Goal: Task Accomplishment & Management: Manage account settings

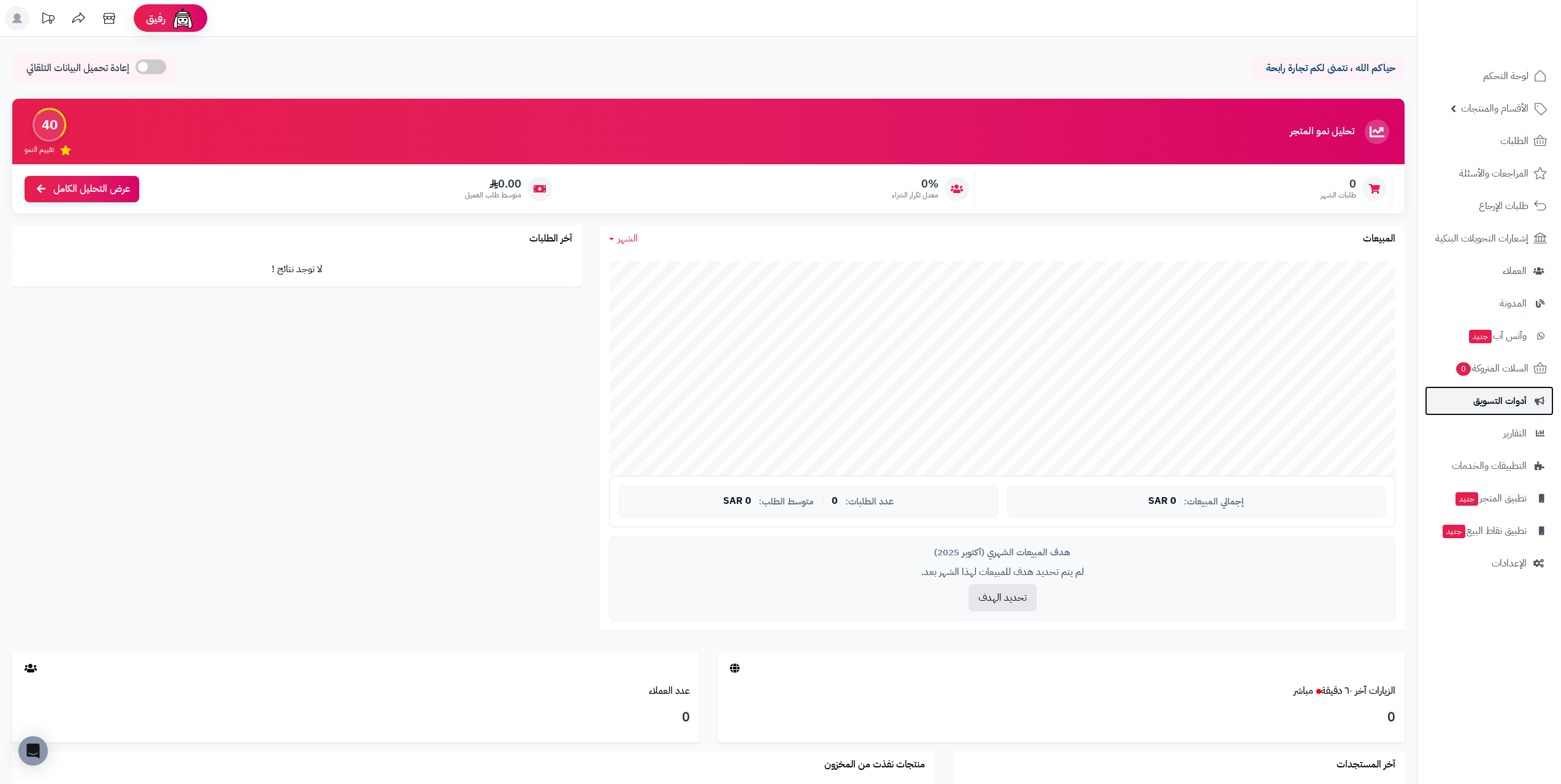
click at [1486, 404] on span "أدوات التسويق" at bounding box center [1499, 401] width 53 height 17
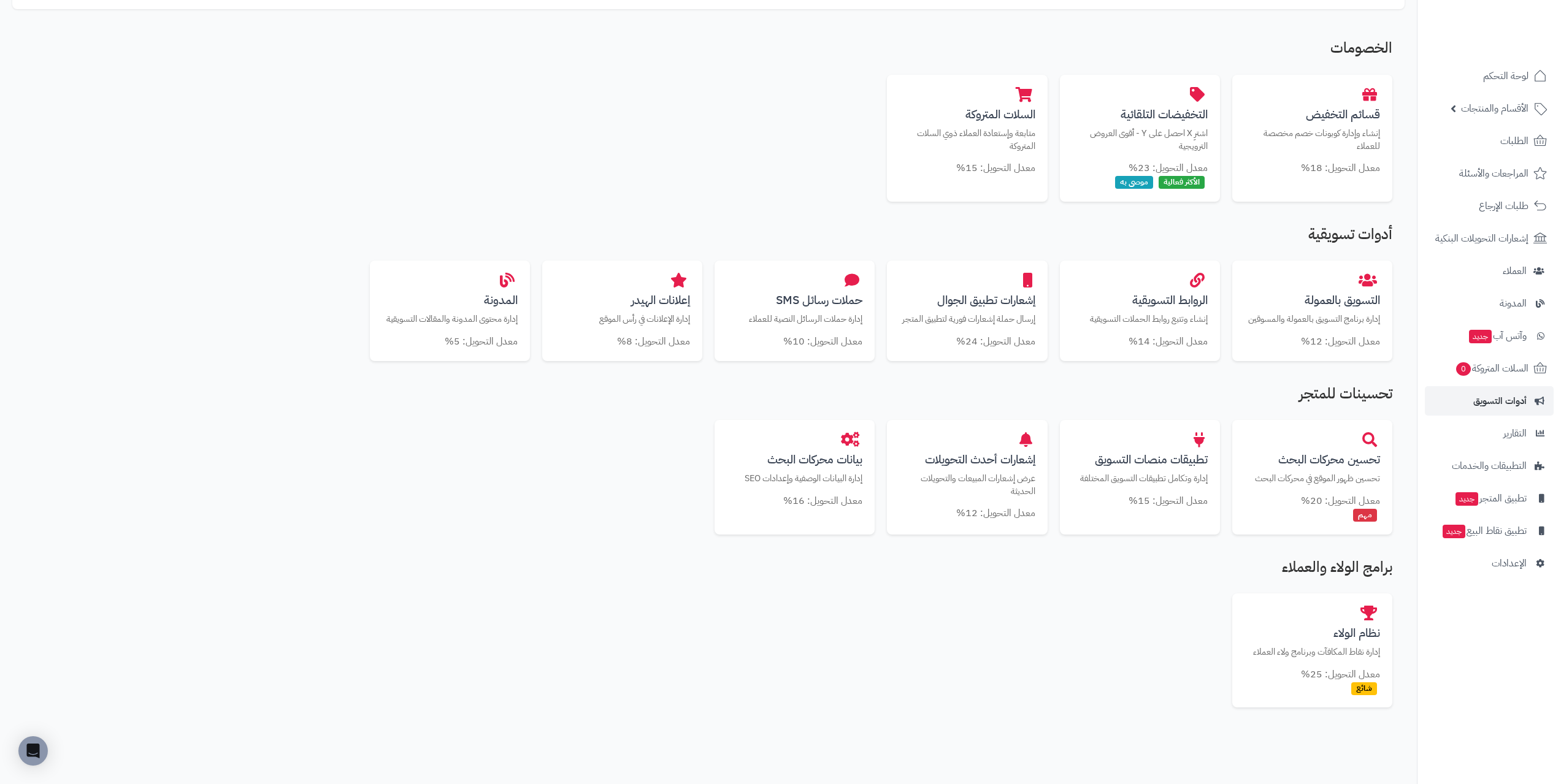
scroll to position [245, 0]
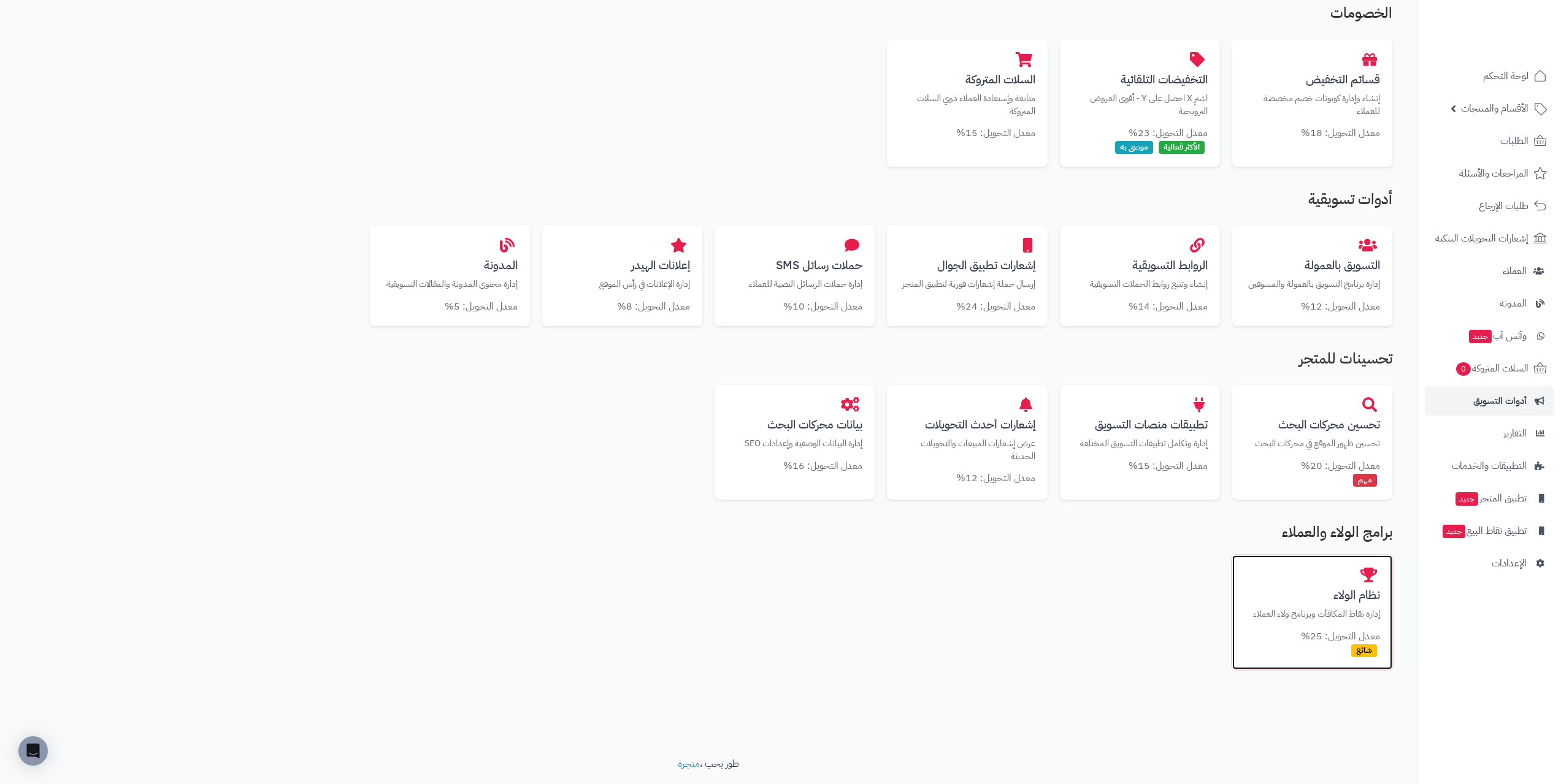
click at [1302, 609] on p "إدارة نقاط المكافآت وبرنامج ولاء العملاء" at bounding box center [1312, 614] width 136 height 13
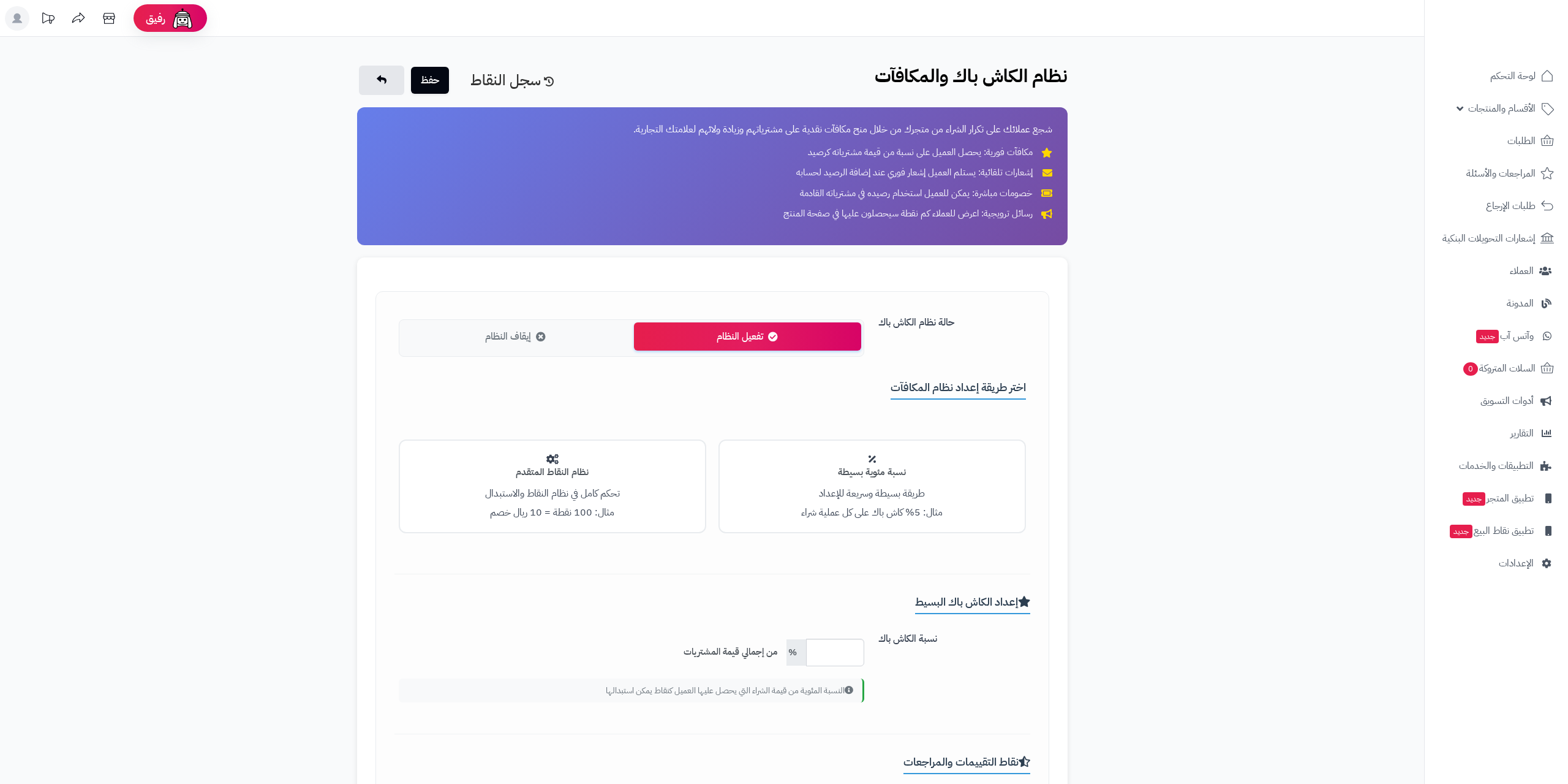
type input "***"
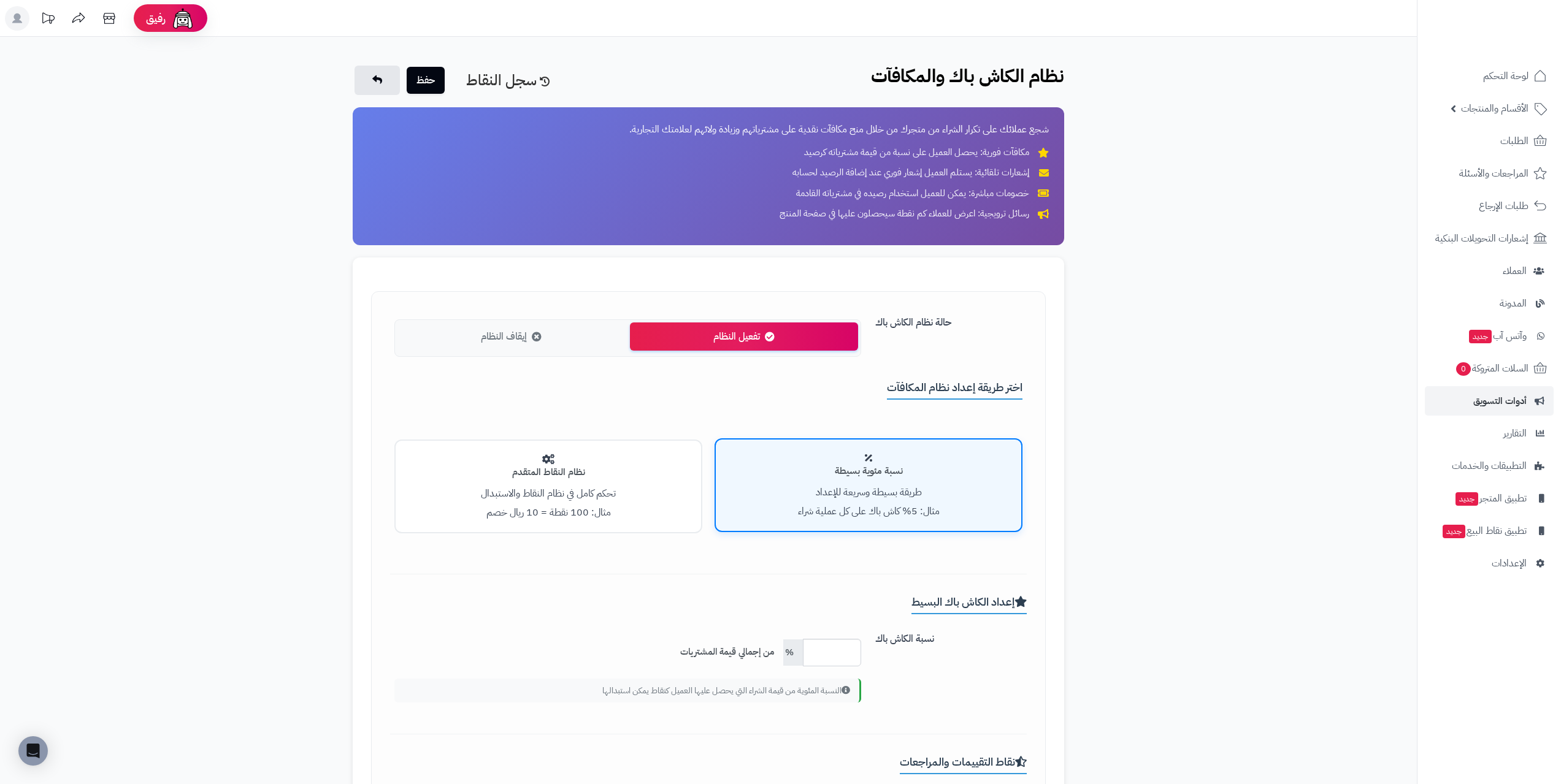
click at [519, 495] on p "تحكم كامل في نظام النقاط والاستبدال" at bounding box center [548, 493] width 281 height 14
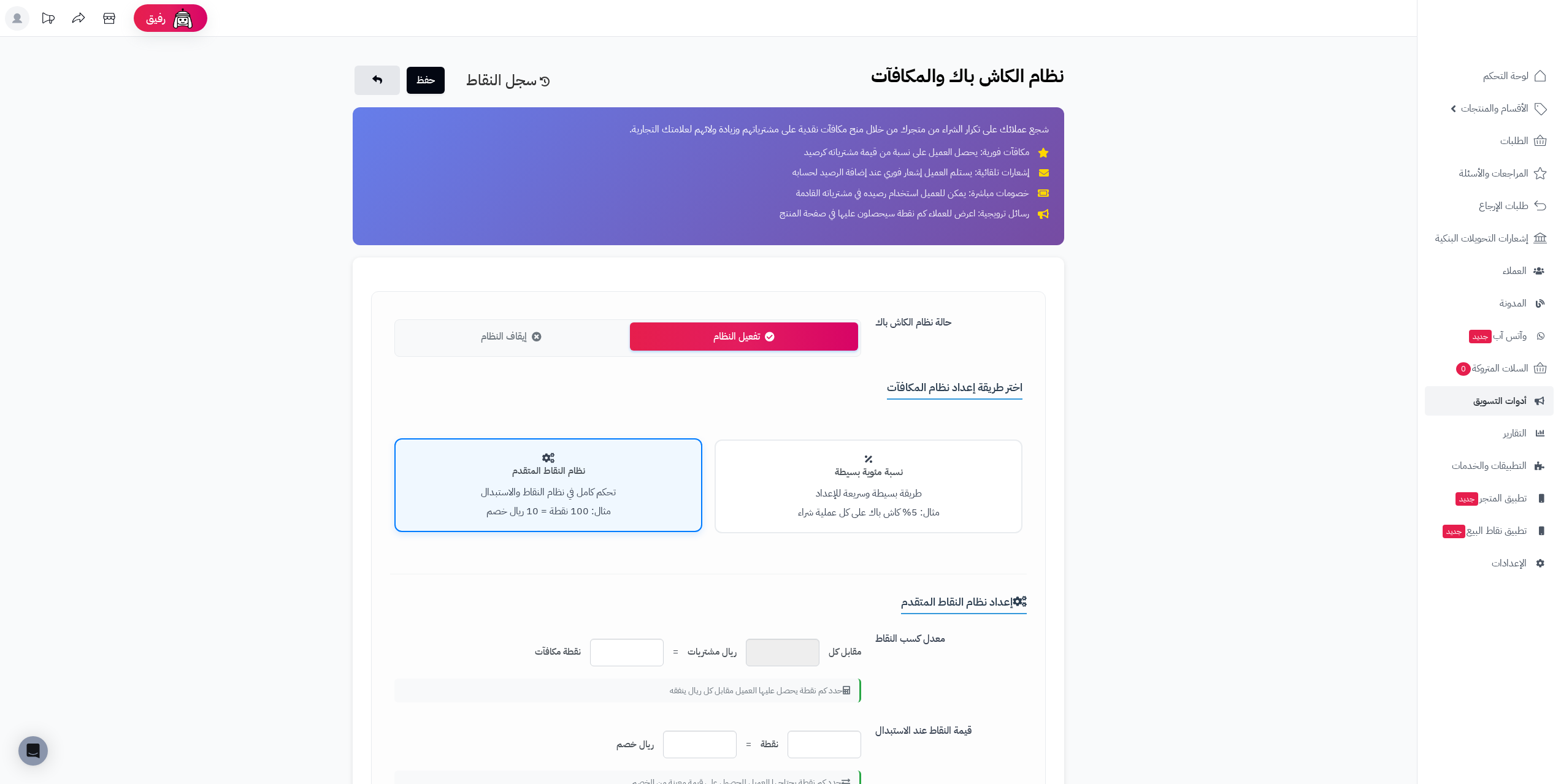
click at [764, 510] on div "نسبة مئوية بسيطة طريقة بسيطة وسريعة للإعداد مثال: 5% كاش باك على كل عملية شراء" at bounding box center [869, 486] width 308 height 94
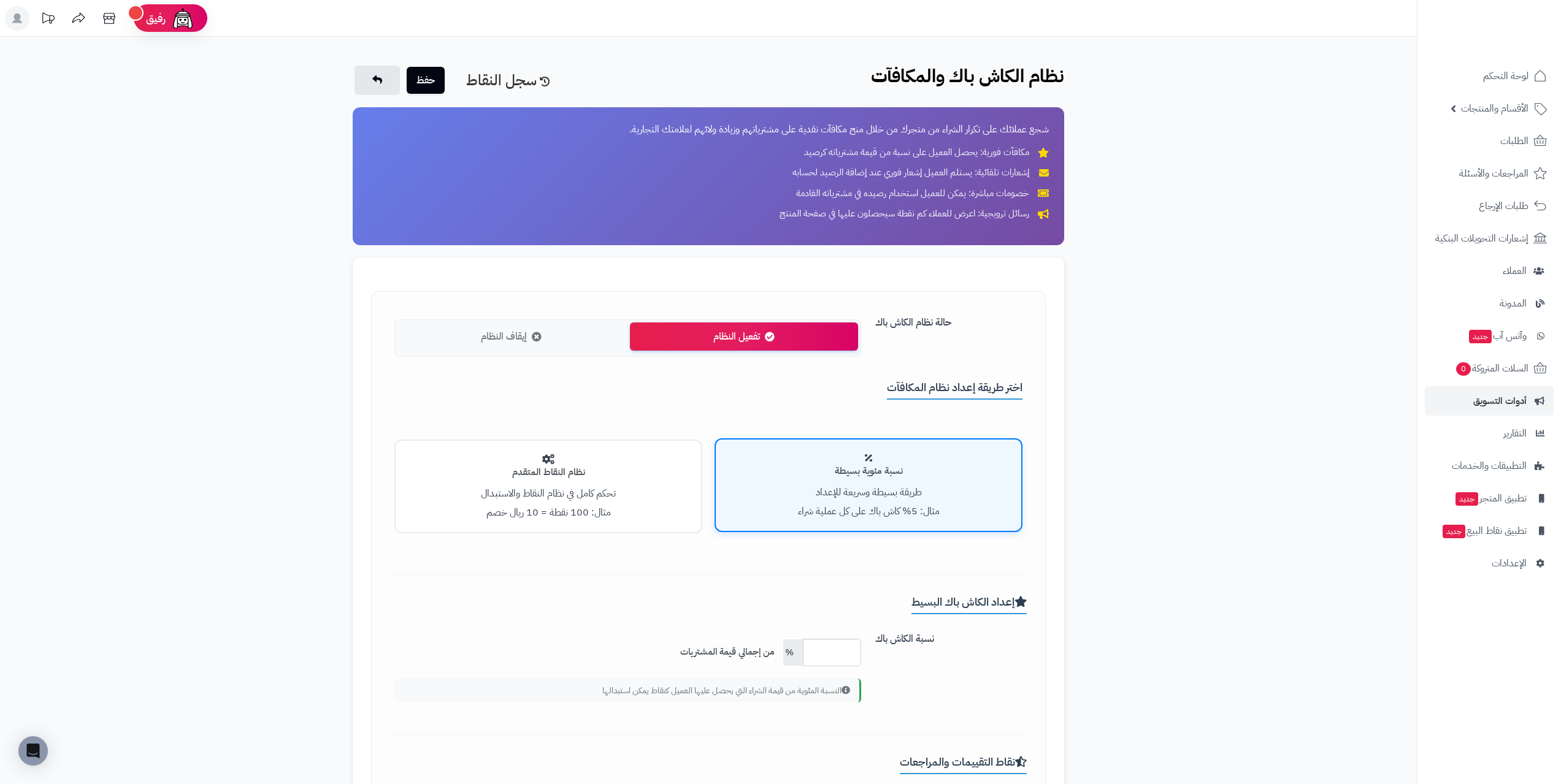
drag, startPoint x: 565, startPoint y: 507, endPoint x: 710, endPoint y: 509, distance: 145.0
click at [566, 507] on small "مثال: 100 نقطة = 10 ريال خصم" at bounding box center [548, 513] width 124 height 15
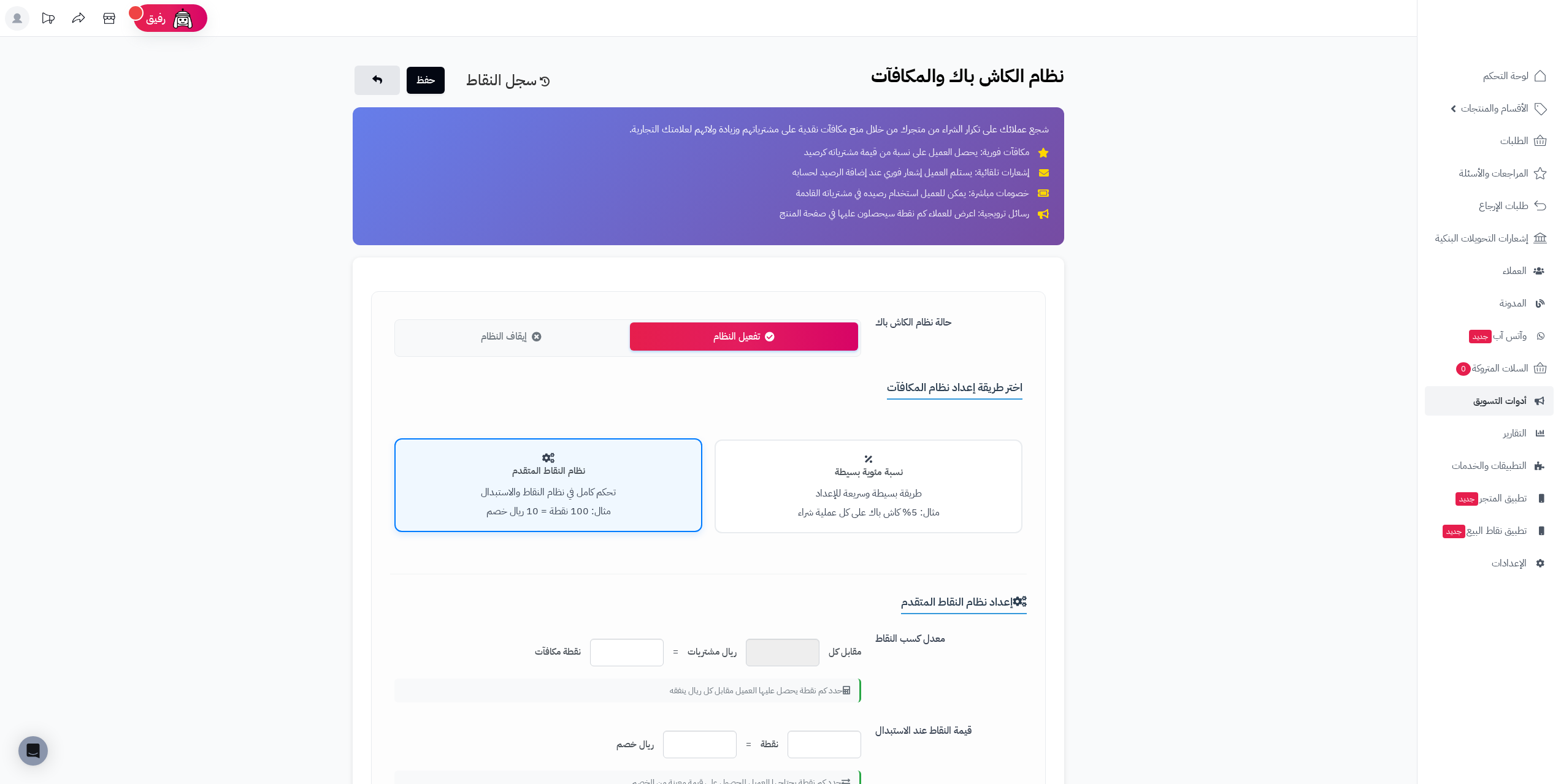
click at [838, 501] on div "نسبة مئوية بسيطة طريقة بسيطة وسريعة للإعداد مثال: 5% كاش باك على كل عملية شراء" at bounding box center [869, 486] width 308 height 94
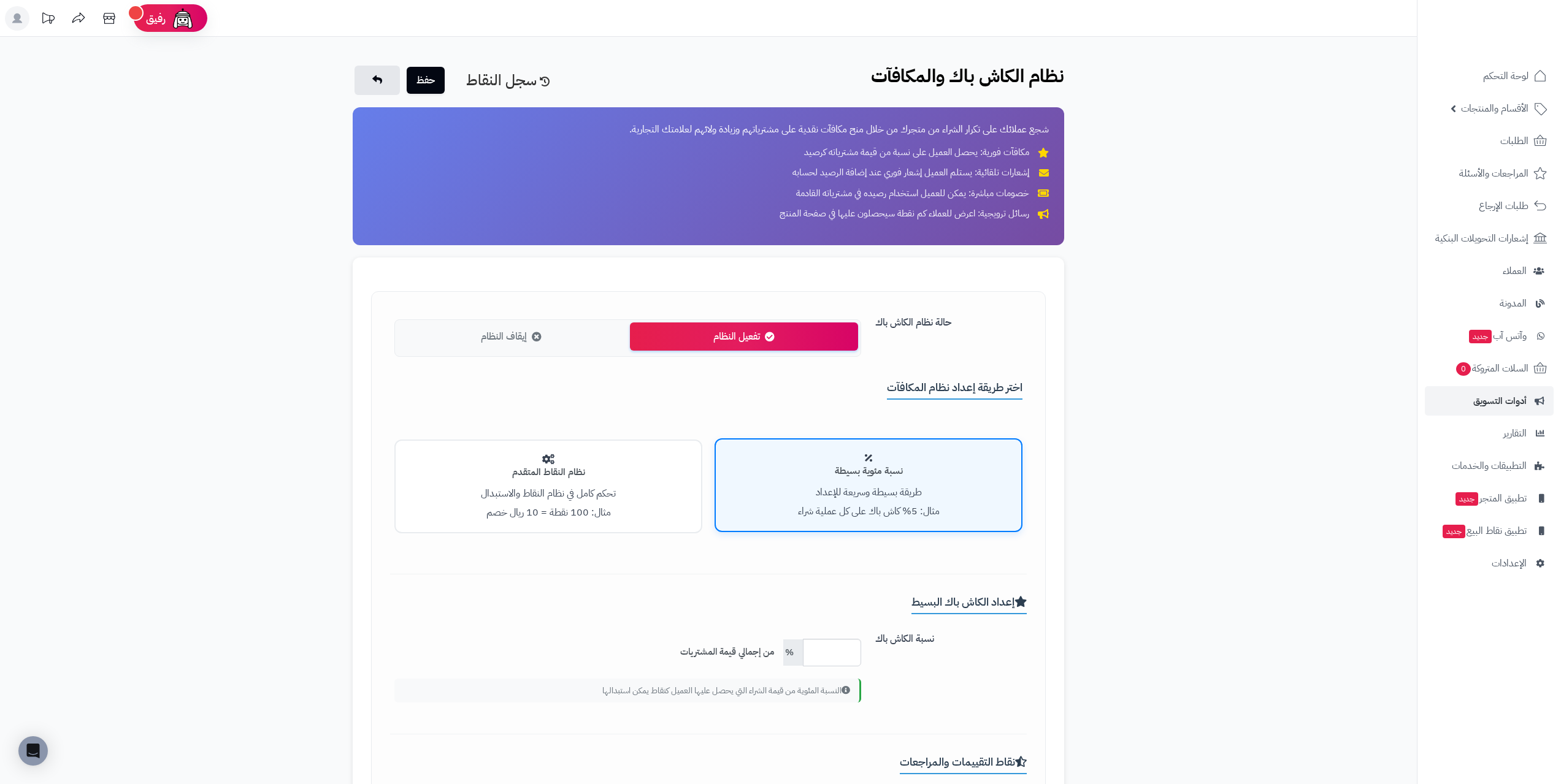
click at [558, 483] on div "نظام النقاط المتقدم تحكم كامل في نظام النقاط والاستبدال مثال: 100 نقطة = 10 ريا…" at bounding box center [548, 486] width 308 height 94
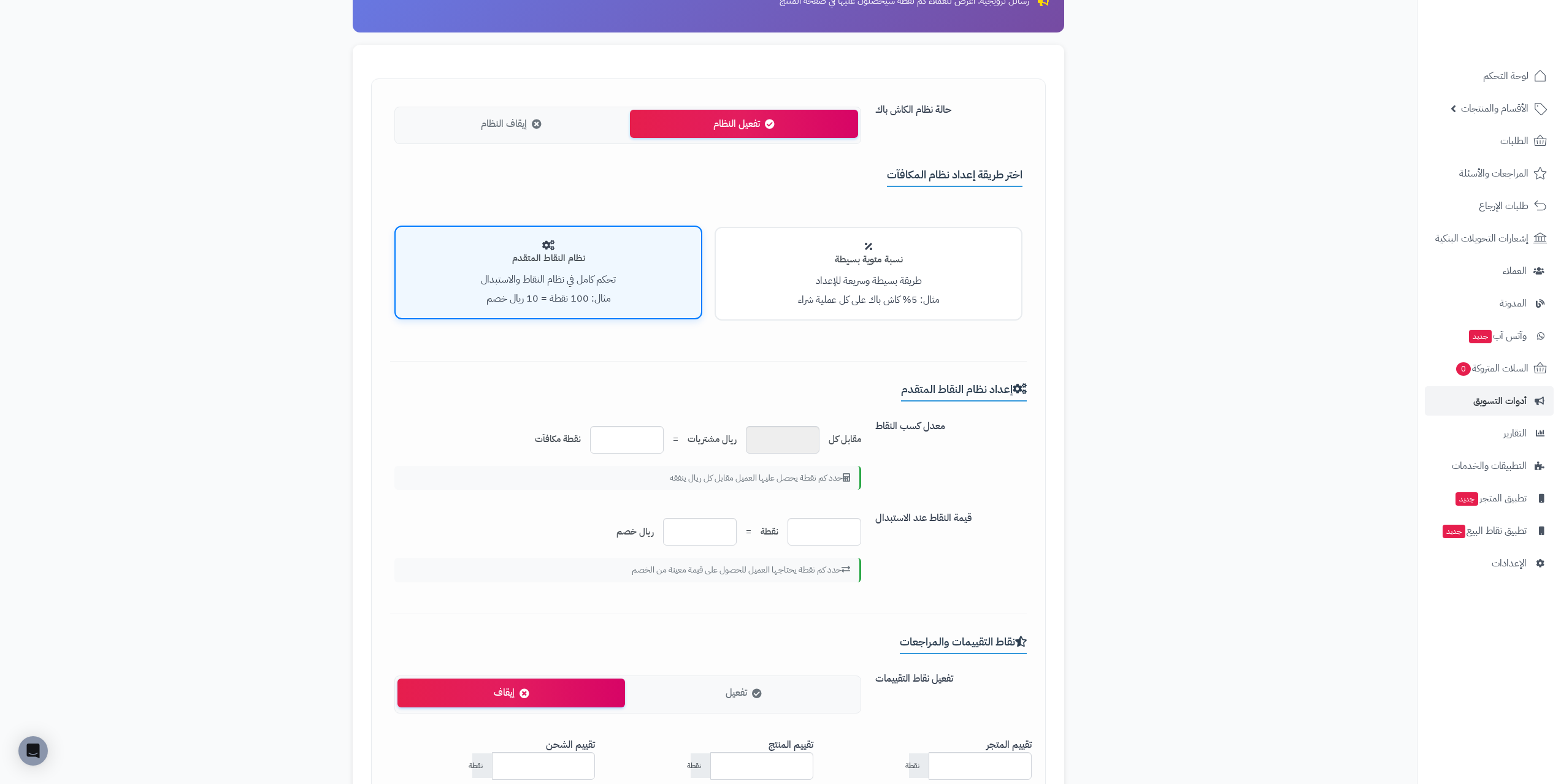
scroll to position [245, 0]
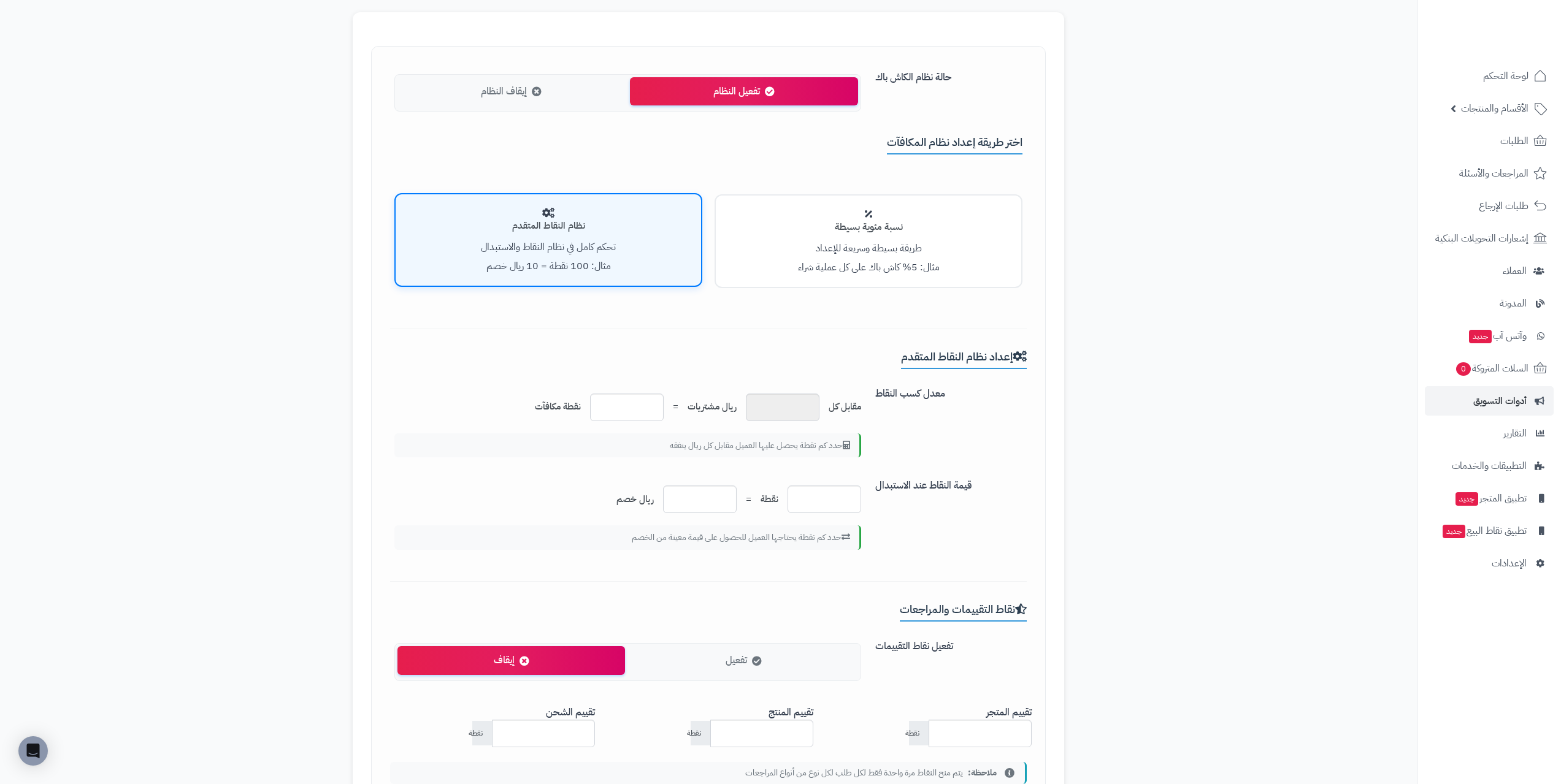
click at [603, 388] on div "مقابل كل * ريال مشتريات = * نقطة مكافآت حدد كم نقطة يحصل عليها العميل مقابل كل …" at bounding box center [628, 422] width 485 height 83
click at [615, 401] on input "*" at bounding box center [626, 407] width 73 height 28
click at [779, 494] on div "*** نقطة = * ريال خصم" at bounding box center [628, 499] width 466 height 28
drag, startPoint x: 779, startPoint y: 447, endPoint x: 676, endPoint y: 440, distance: 103.2
click at [676, 440] on div "حدد كم نقطة يحصل عليها العميل مقابل كل ريال ينفقه" at bounding box center [628, 446] width 466 height 25
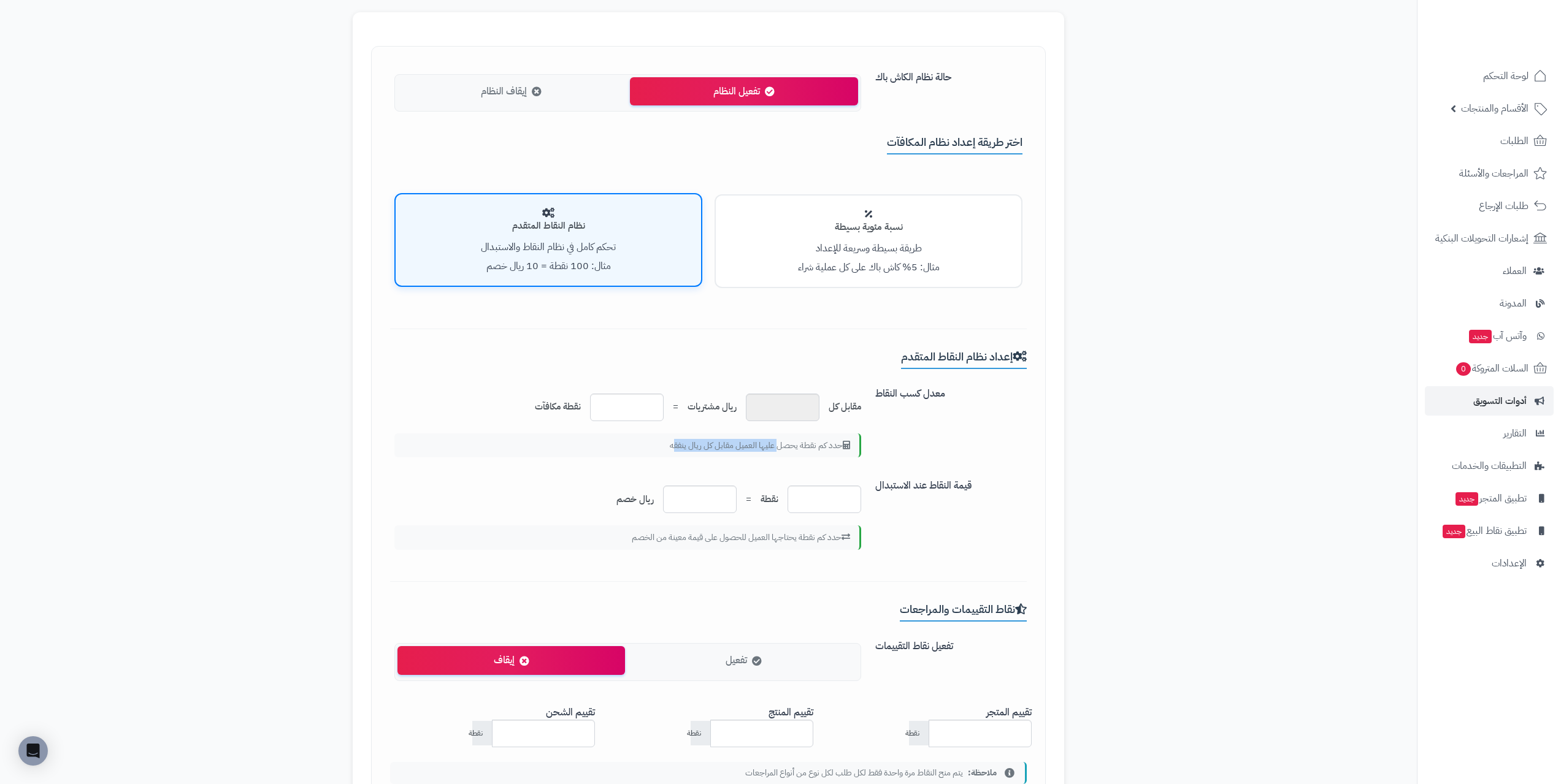
click at [676, 440] on div "حدد كم نقطة يحصل عليها العميل مقابل كل ريال ينفقه" at bounding box center [628, 446] width 466 height 25
drag, startPoint x: 754, startPoint y: 445, endPoint x: 572, endPoint y: 445, distance: 182.0
click at [620, 445] on div "حدد كم نقطة يحصل عليها العميل مقابل كل ريال ينفقه" at bounding box center [628, 446] width 466 height 25
click at [569, 445] on div "حدد كم نقطة يحصل عليها العميل مقابل كل ريال ينفقه" at bounding box center [628, 446] width 466 height 25
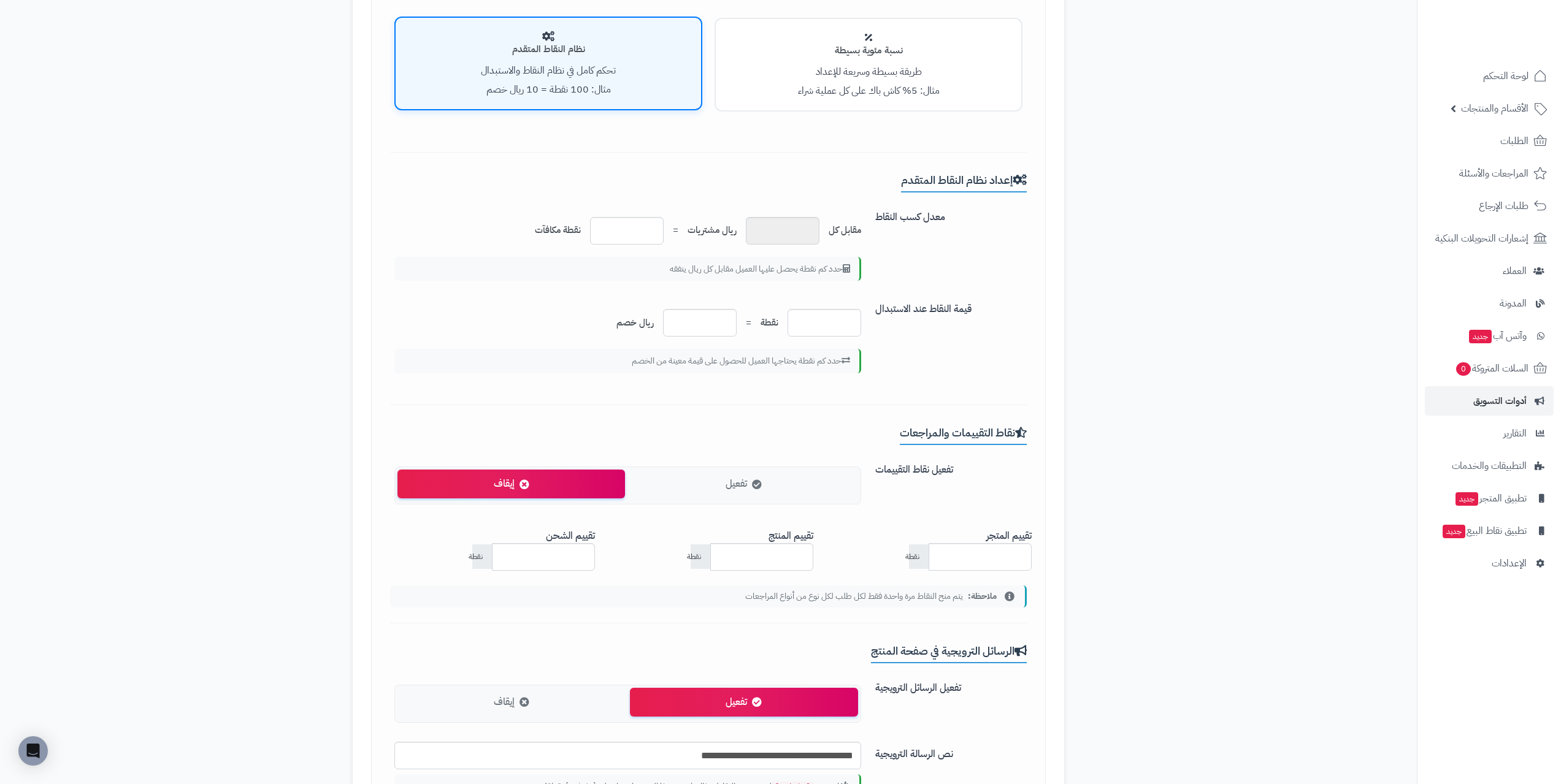
scroll to position [429, 0]
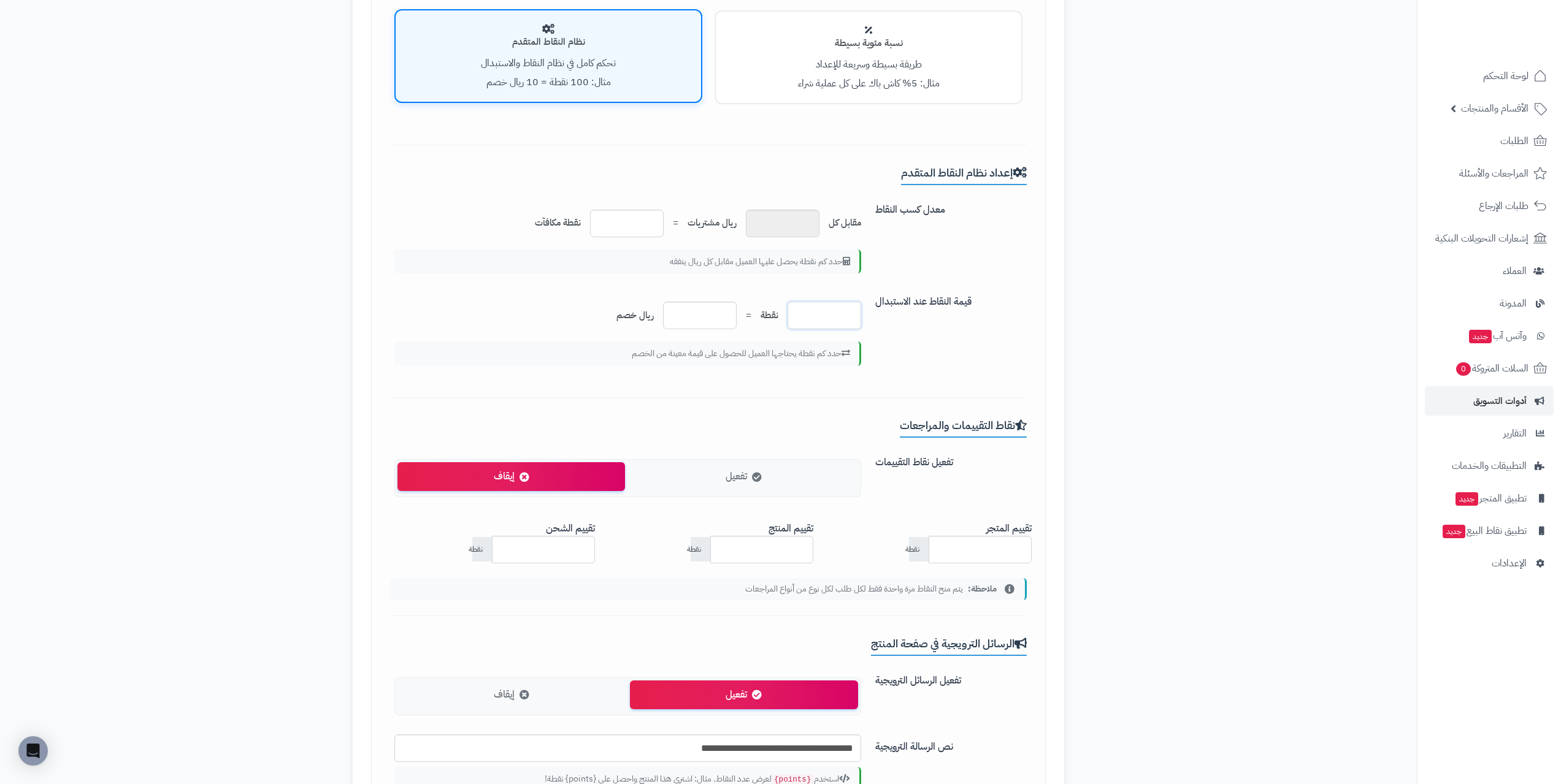
drag, startPoint x: 806, startPoint y: 311, endPoint x: 848, endPoint y: 283, distance: 50.5
click at [832, 309] on input "***" at bounding box center [824, 315] width 73 height 28
click at [899, 211] on label "معدل كسب النقاط" at bounding box center [951, 207] width 162 height 20
click at [885, 208] on label "معدل كسب النقاط" at bounding box center [951, 207] width 162 height 20
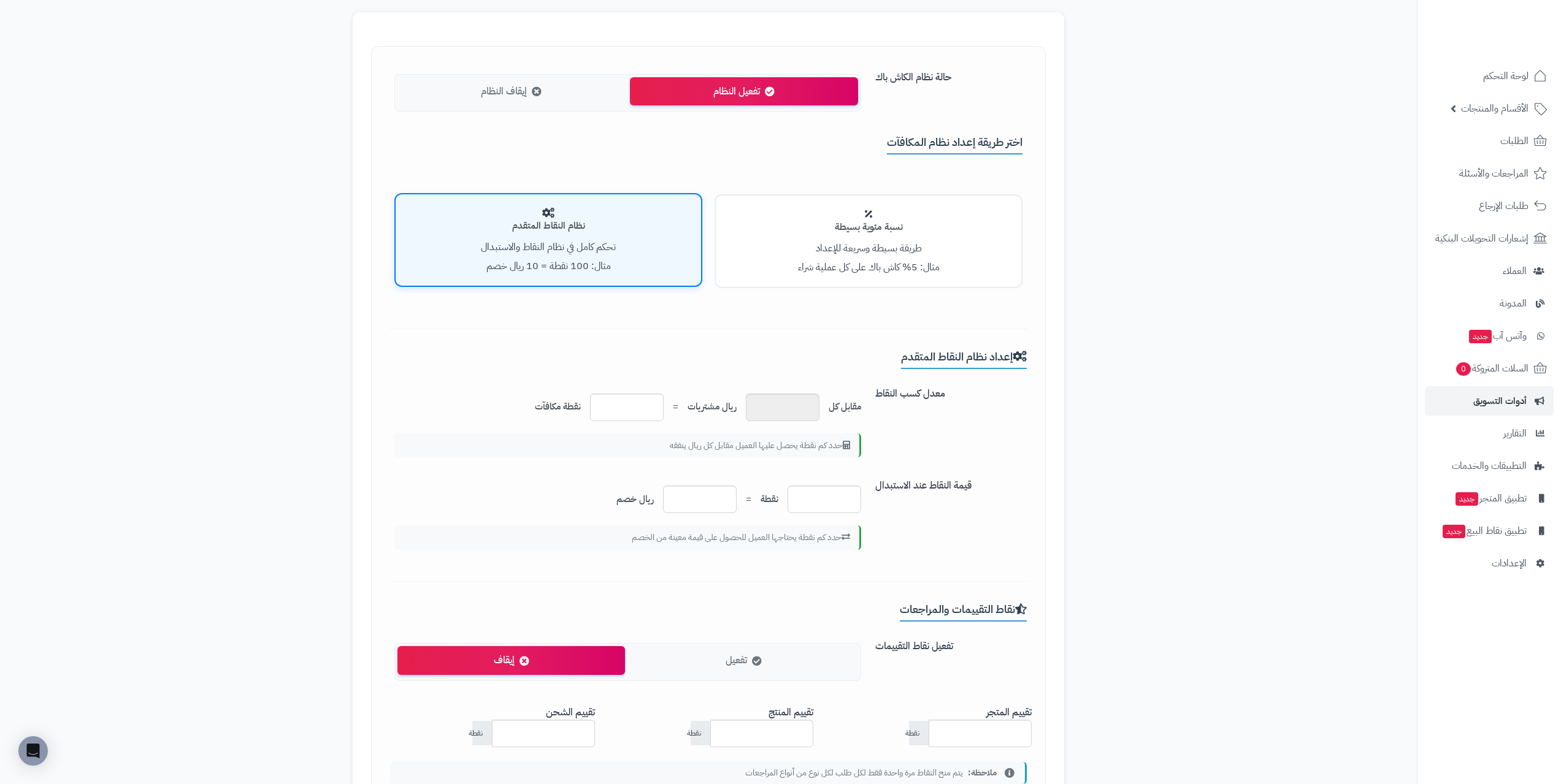
click at [878, 264] on small "مثال: 5% كاش باك على كل عملية شراء" at bounding box center [868, 267] width 142 height 15
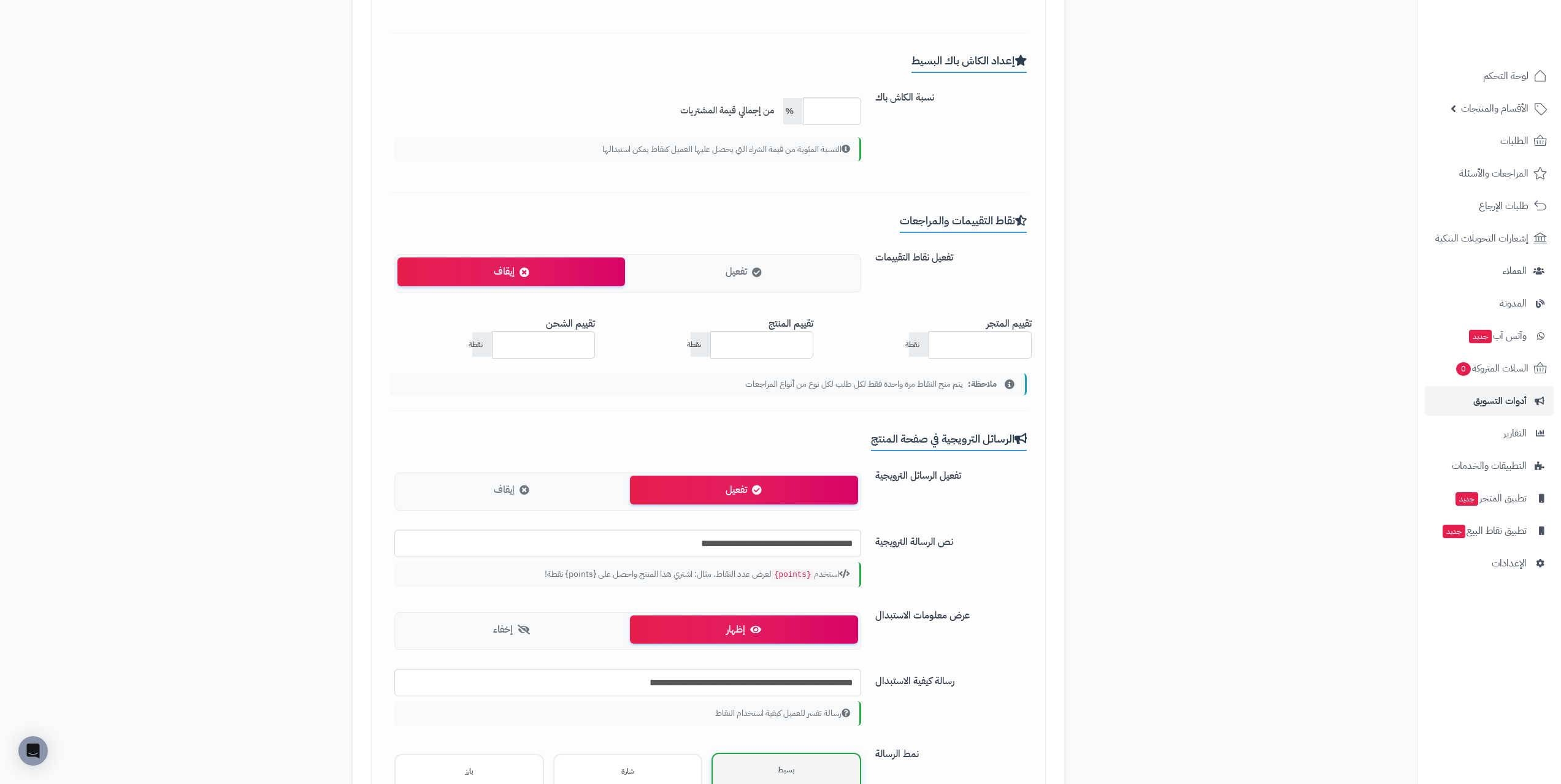
scroll to position [552, 0]
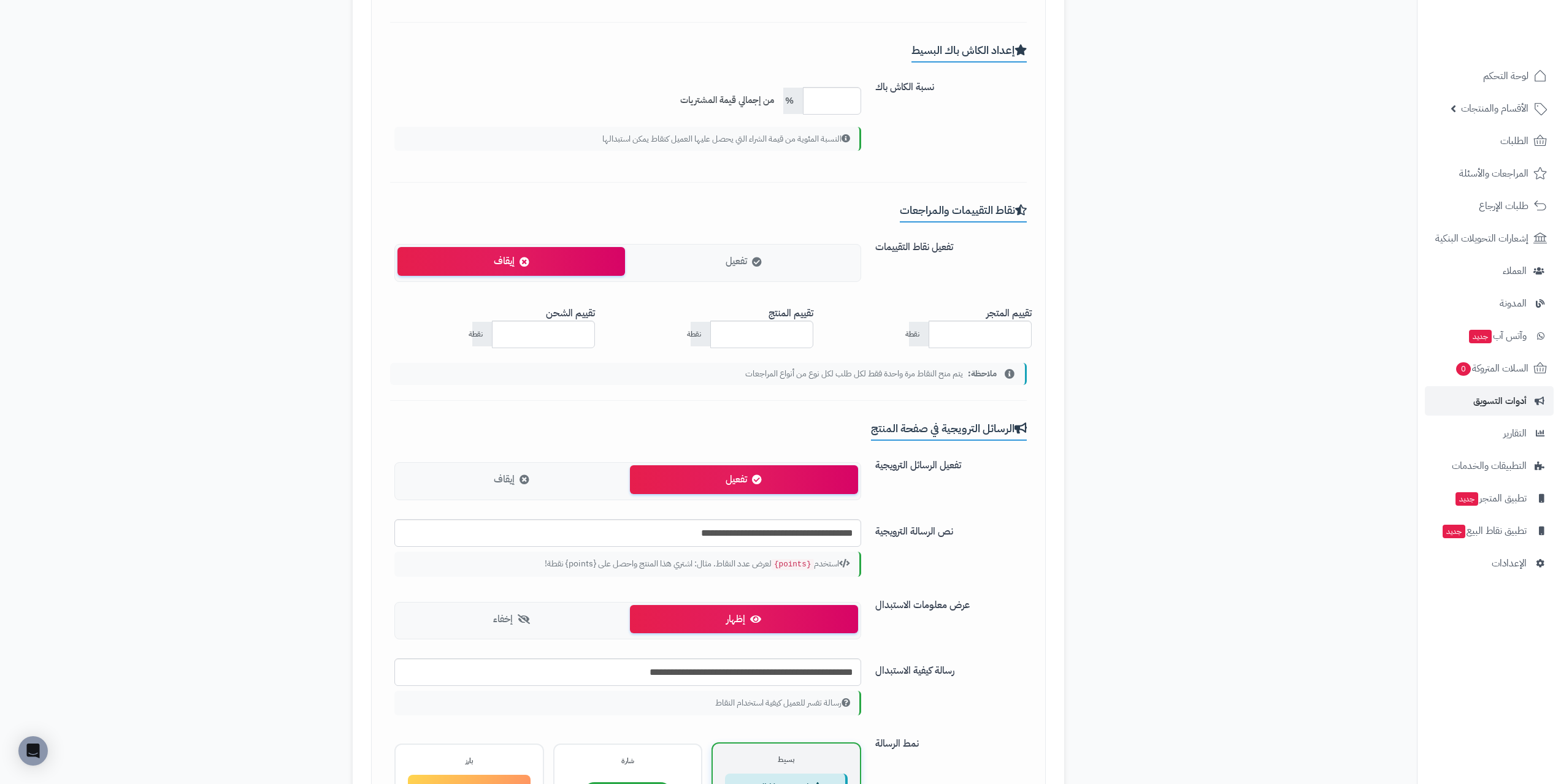
click at [750, 274] on label "تفعيل" at bounding box center [743, 261] width 227 height 29
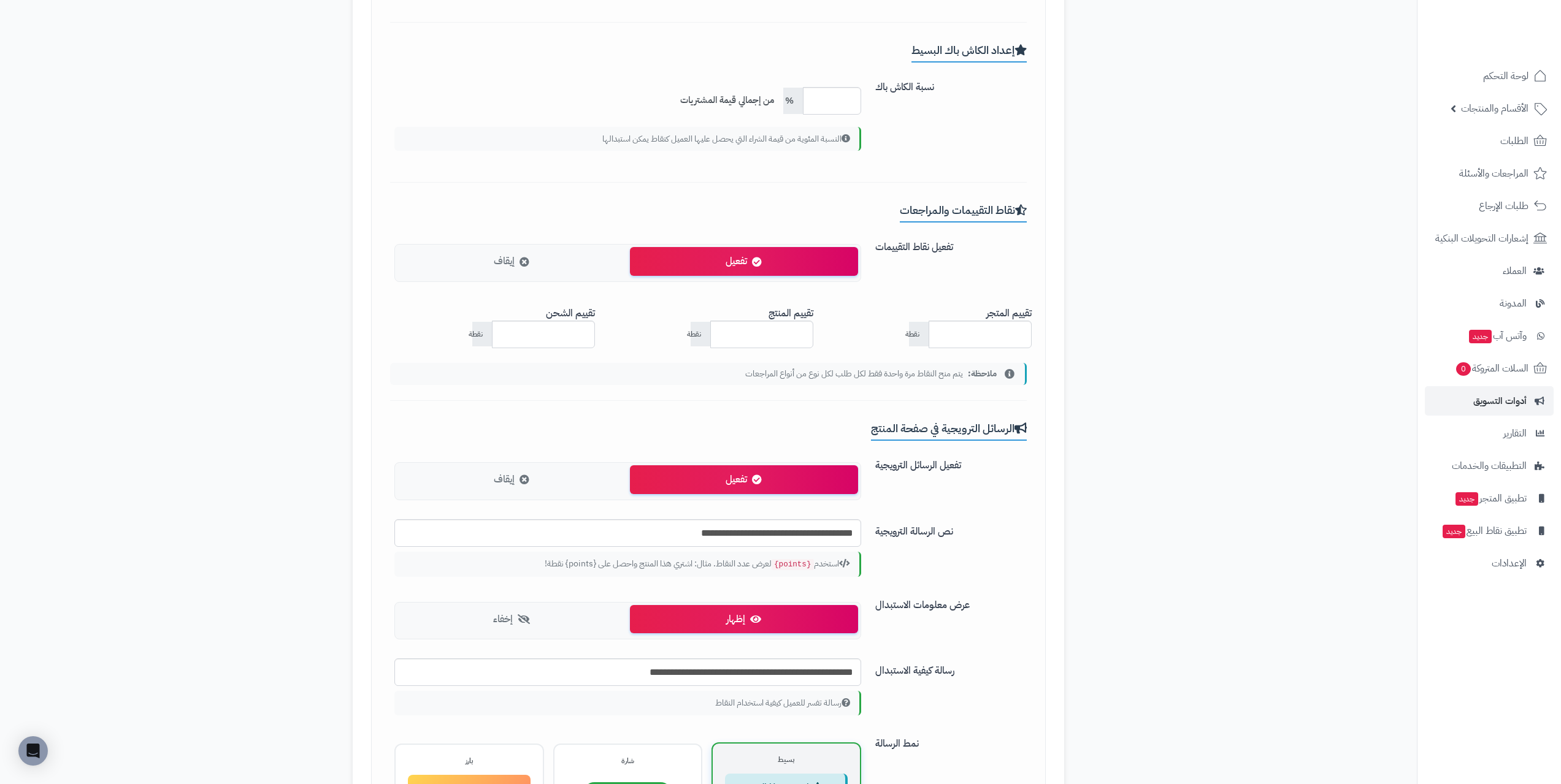
click at [561, 268] on label "إيقاف" at bounding box center [511, 261] width 227 height 29
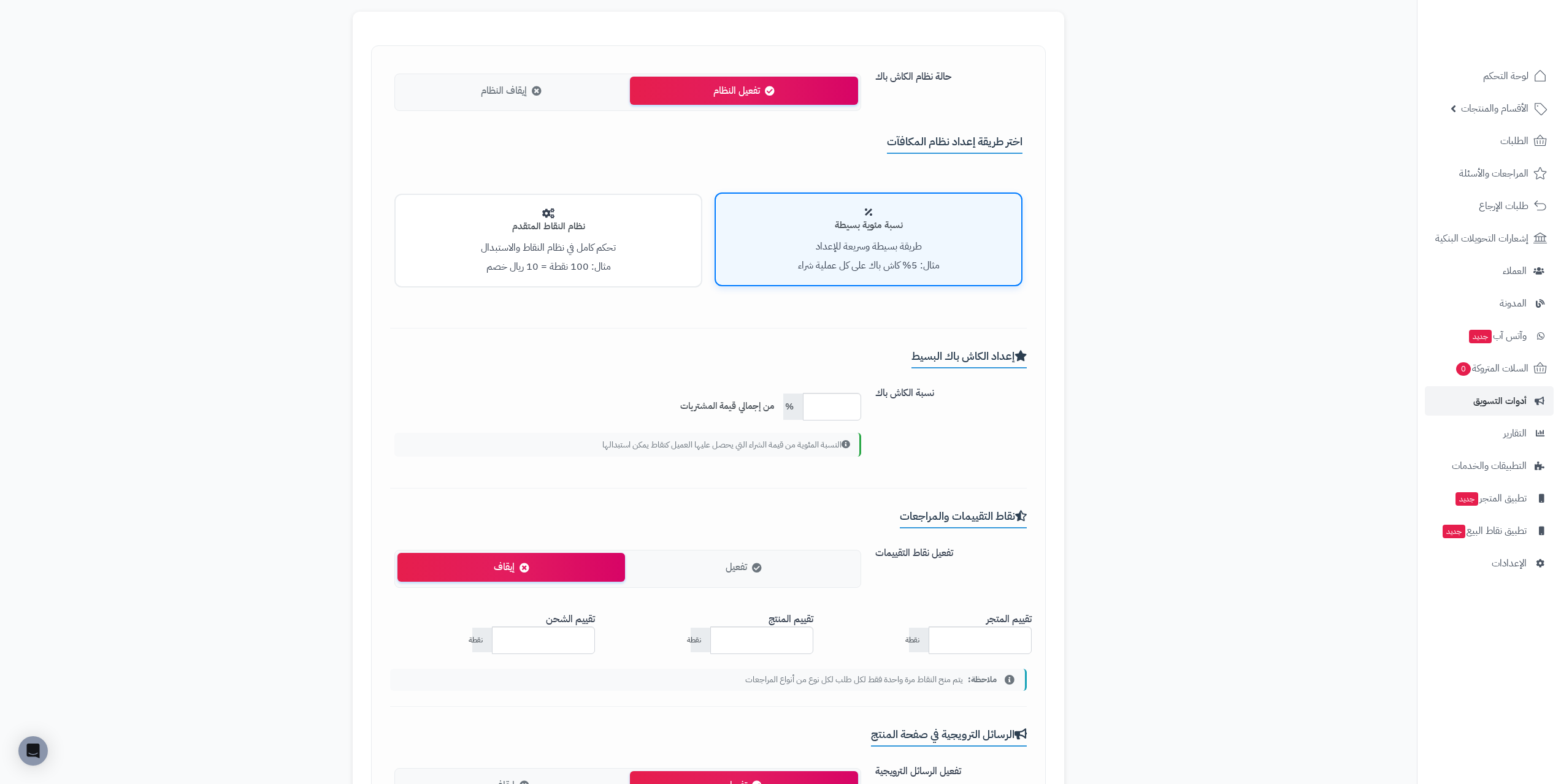
scroll to position [245, 0]
click at [697, 404] on span "من إجمالي قيمة المشتريات" at bounding box center [726, 407] width 94 height 13
click at [599, 267] on small "مثال: 100 نقطة = 10 ريال خصم" at bounding box center [548, 267] width 124 height 15
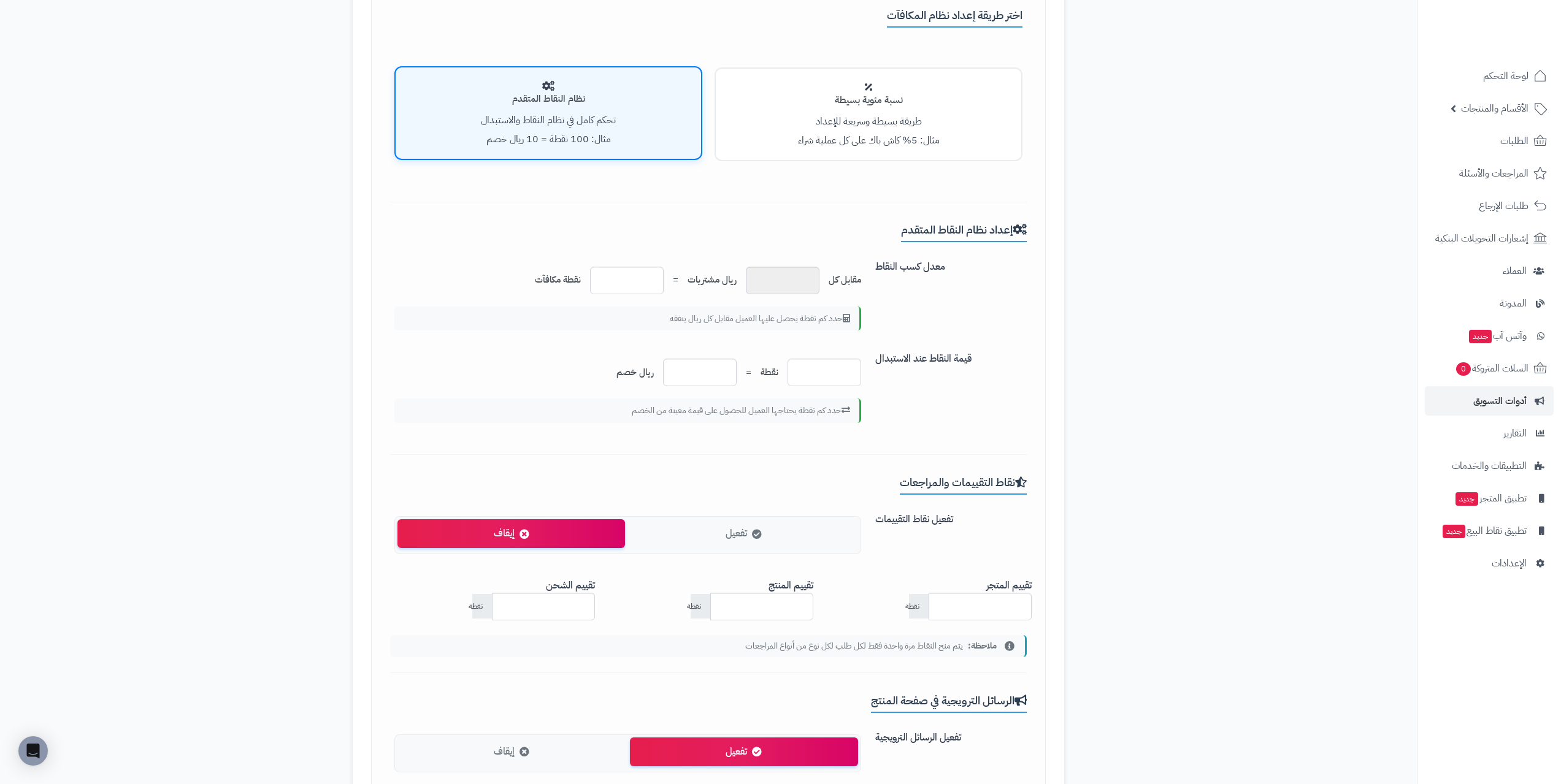
scroll to position [368, 0]
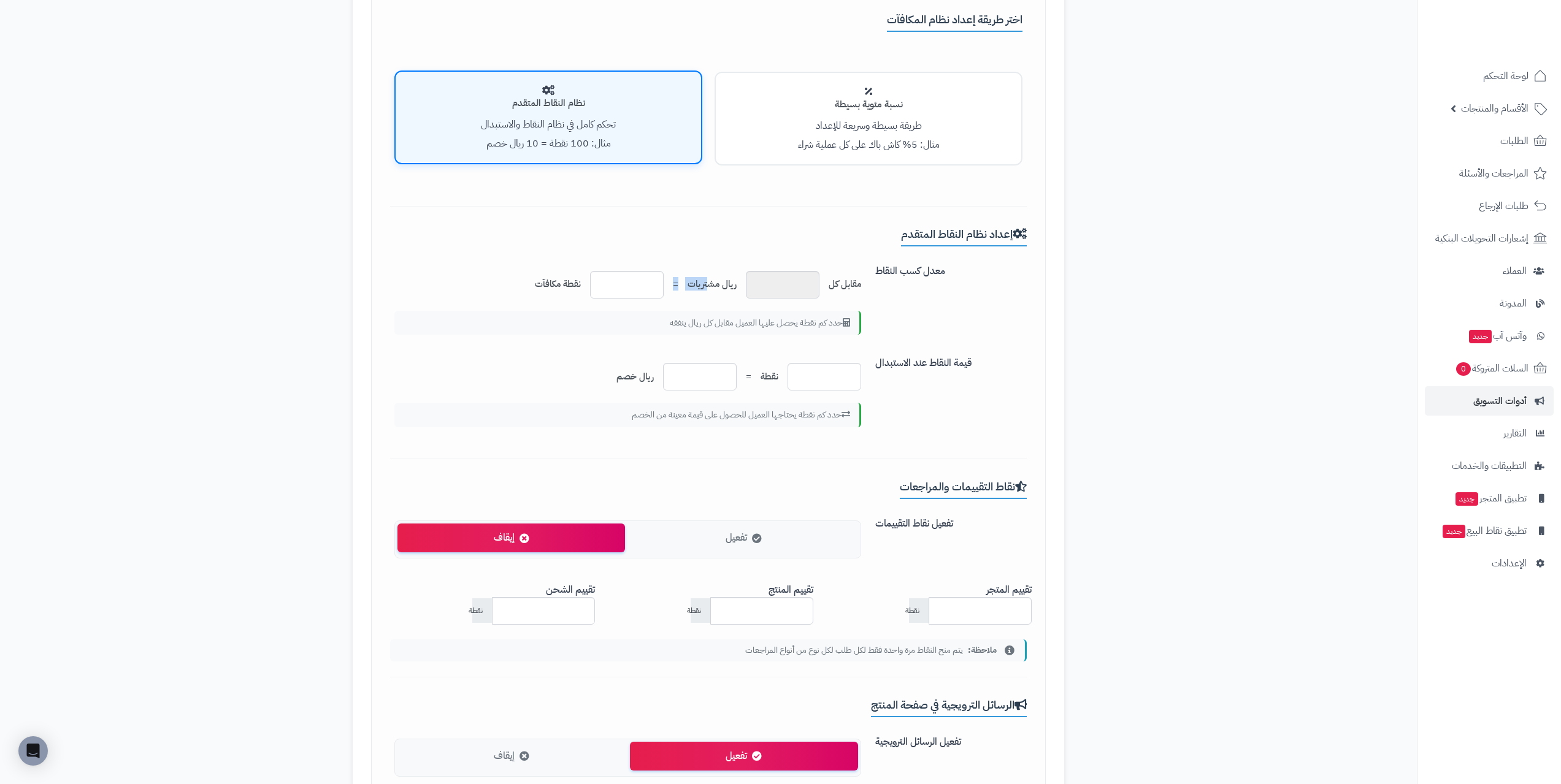
drag, startPoint x: 706, startPoint y: 278, endPoint x: 668, endPoint y: 278, distance: 38.0
click at [668, 278] on div "مقابل كل * ريال مشتريات = * نقطة مكافآت" at bounding box center [628, 285] width 466 height 28
drag, startPoint x: 620, startPoint y: 280, endPoint x: 646, endPoint y: 281, distance: 26.0
click at [646, 281] on input "*" at bounding box center [626, 285] width 73 height 28
click at [429, 260] on div "مقابل كل * ريال مشتريات = * نقطة مكافآت حدد كم نقطة يحصل عليها العميل مقابل كل …" at bounding box center [628, 300] width 485 height 83
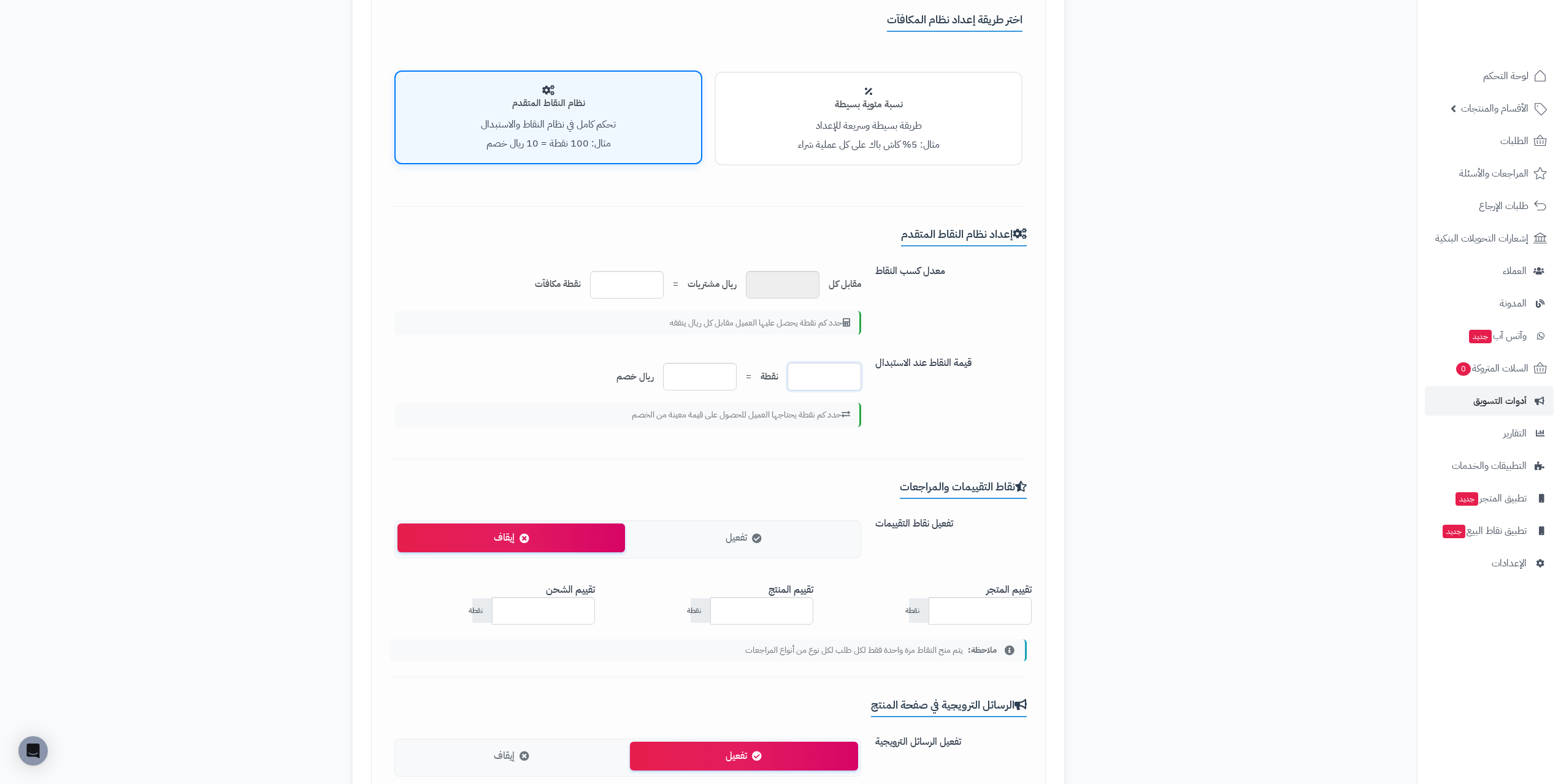
drag, startPoint x: 819, startPoint y: 373, endPoint x: 898, endPoint y: 356, distance: 80.8
click at [846, 367] on input "***" at bounding box center [824, 377] width 73 height 28
drag, startPoint x: 935, startPoint y: 356, endPoint x: 846, endPoint y: 347, distance: 89.5
click at [935, 356] on label "قيمة النقاط عند الاستبدال" at bounding box center [951, 360] width 162 height 20
drag, startPoint x: 702, startPoint y: 377, endPoint x: 726, endPoint y: 373, distance: 24.3
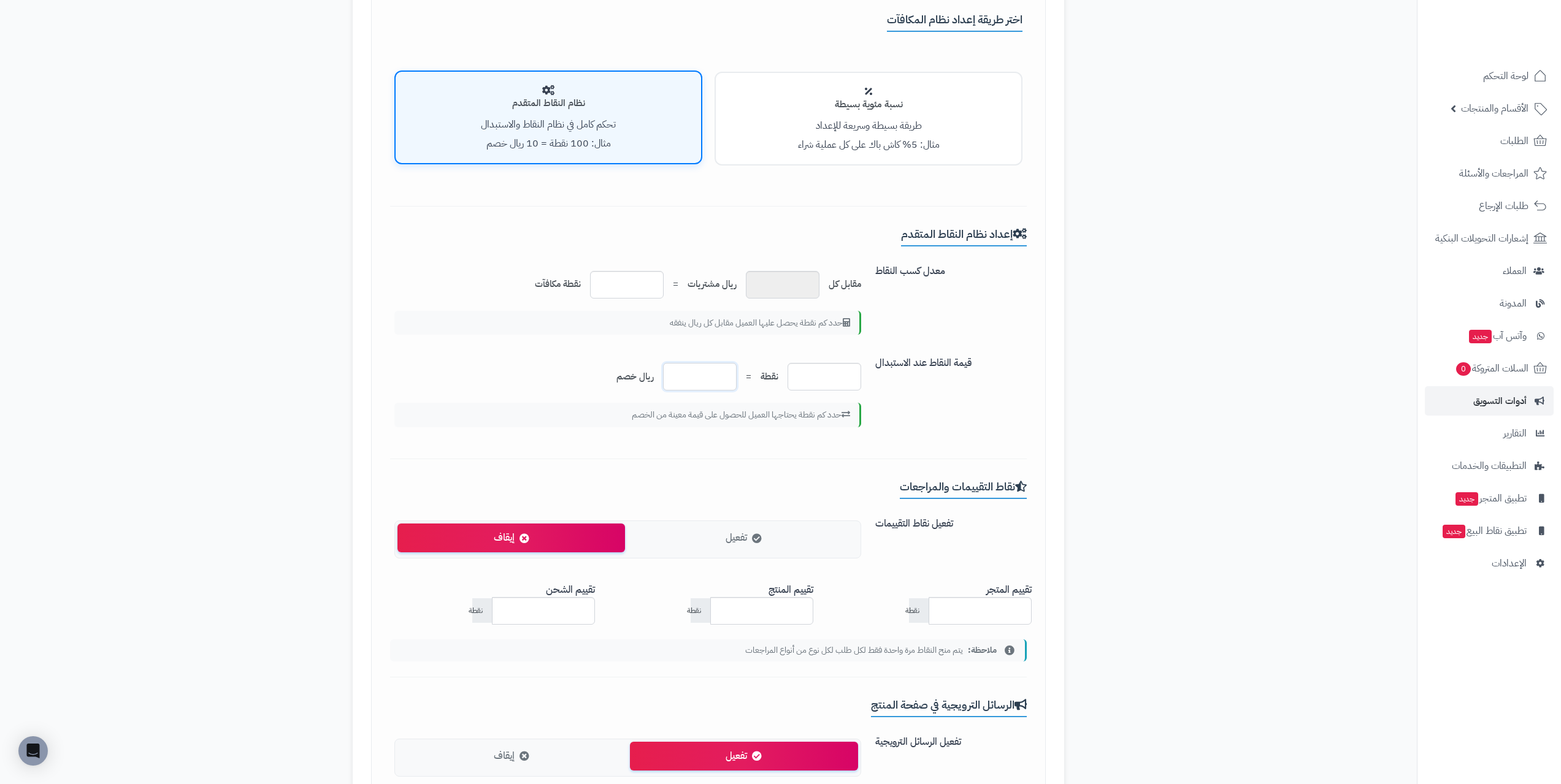
click at [726, 373] on input "*" at bounding box center [700, 377] width 73 height 28
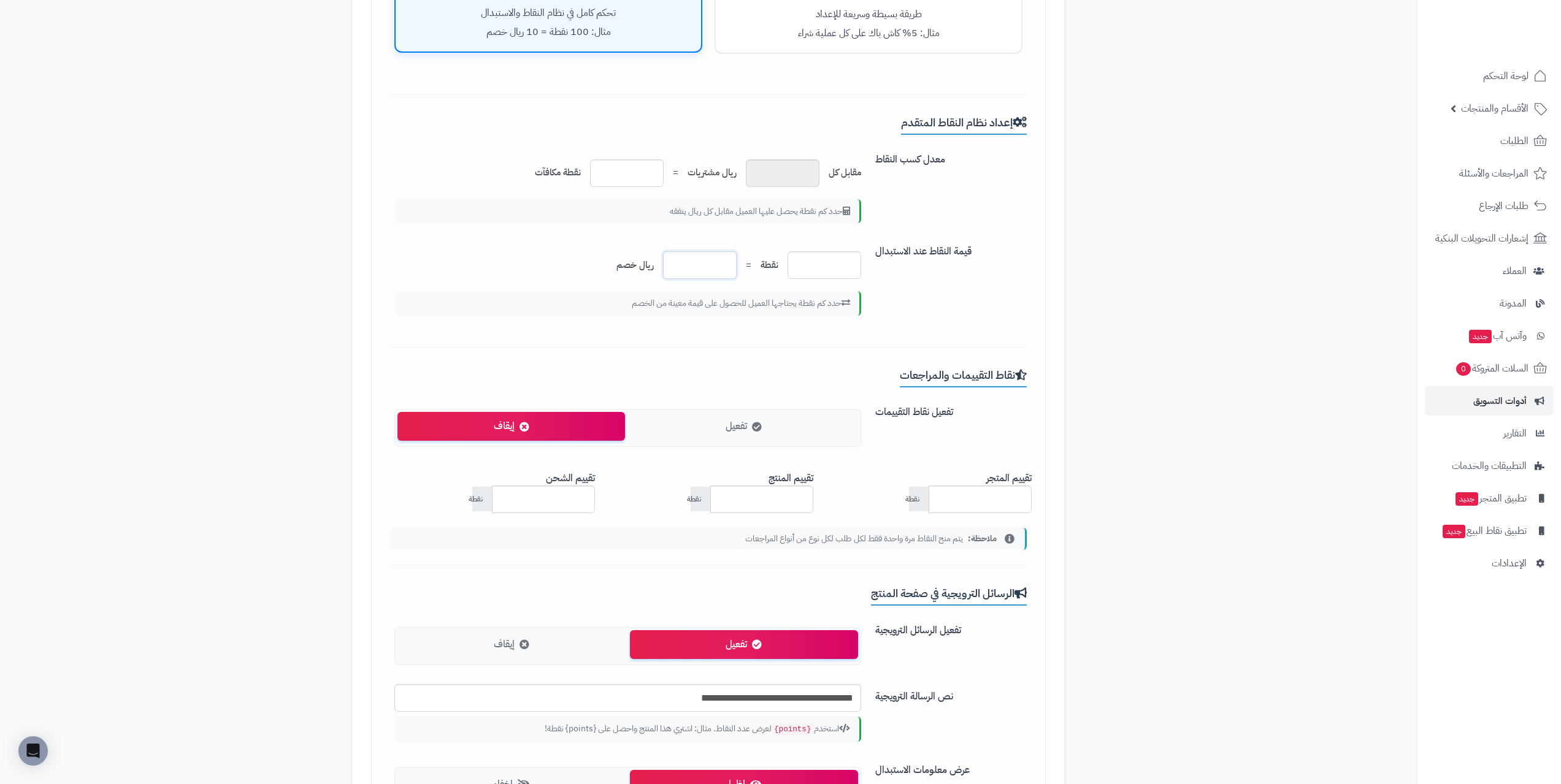
scroll to position [490, 0]
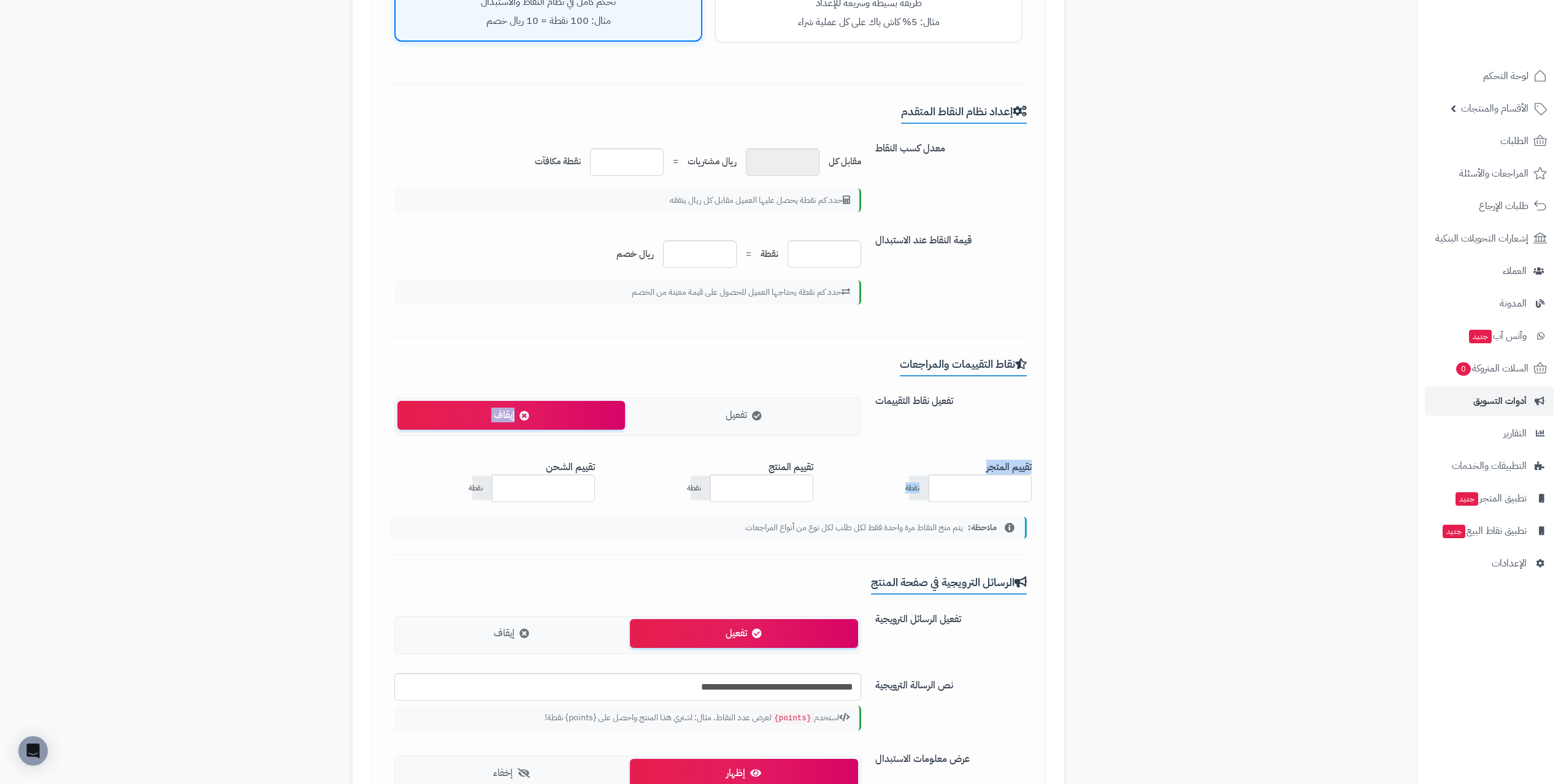
drag, startPoint x: 720, startPoint y: 422, endPoint x: 869, endPoint y: 482, distance: 160.6
click at [868, 483] on div "نقاط التقييمات والمراجعات تفعيل نقاط التقييمات تفعيل إيقاف تقييم المتجر * نقطة …" at bounding box center [708, 456] width 636 height 196
drag, startPoint x: 806, startPoint y: 456, endPoint x: 610, endPoint y: 456, distance: 196.0
click at [690, 456] on div "تقييم المنتج * نقطة" at bounding box center [708, 483] width 210 height 57
drag, startPoint x: 571, startPoint y: 460, endPoint x: 467, endPoint y: 460, distance: 104.0
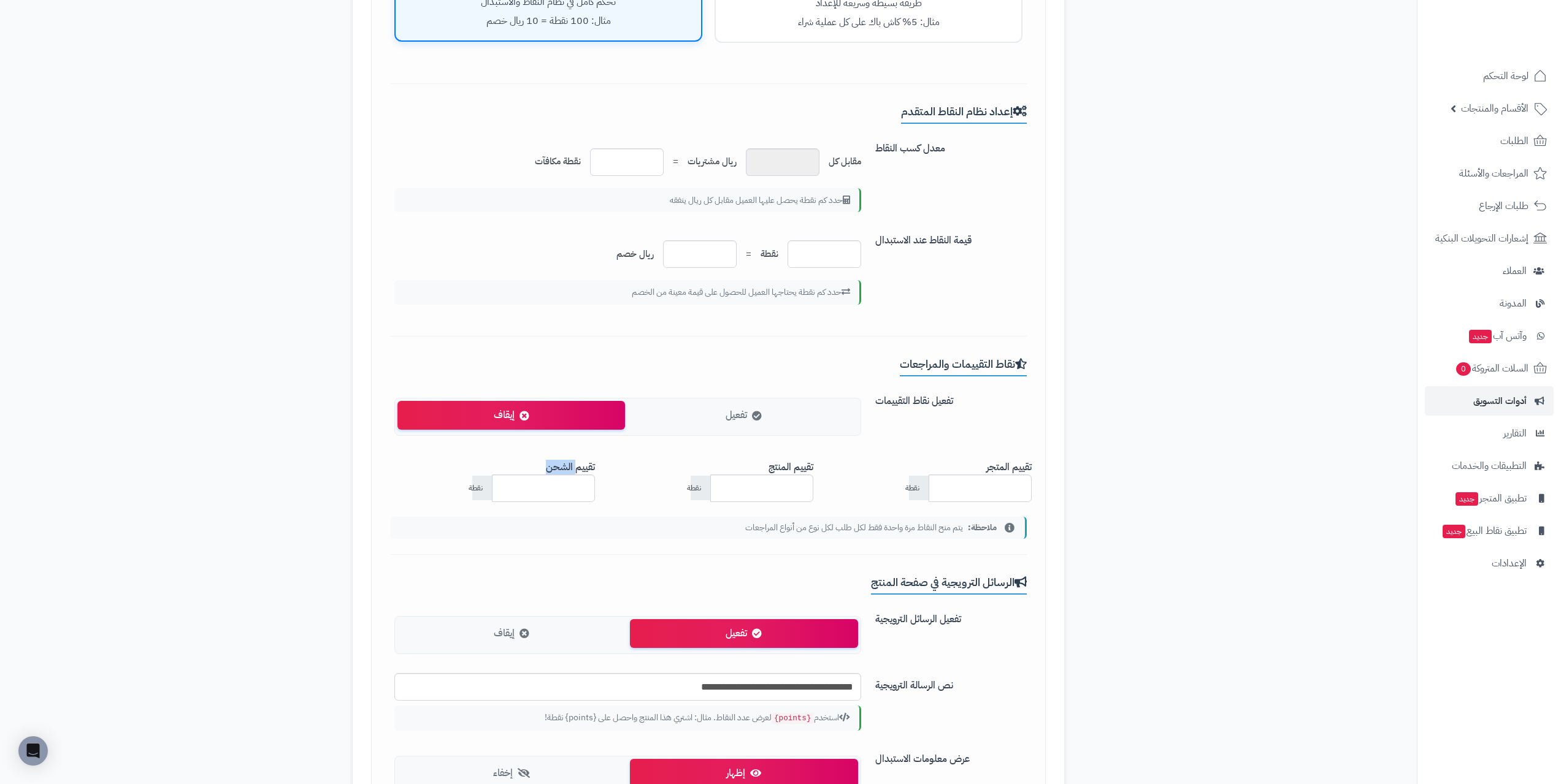
click at [471, 460] on div "تقييم الشحن * نقطة" at bounding box center [490, 483] width 210 height 57
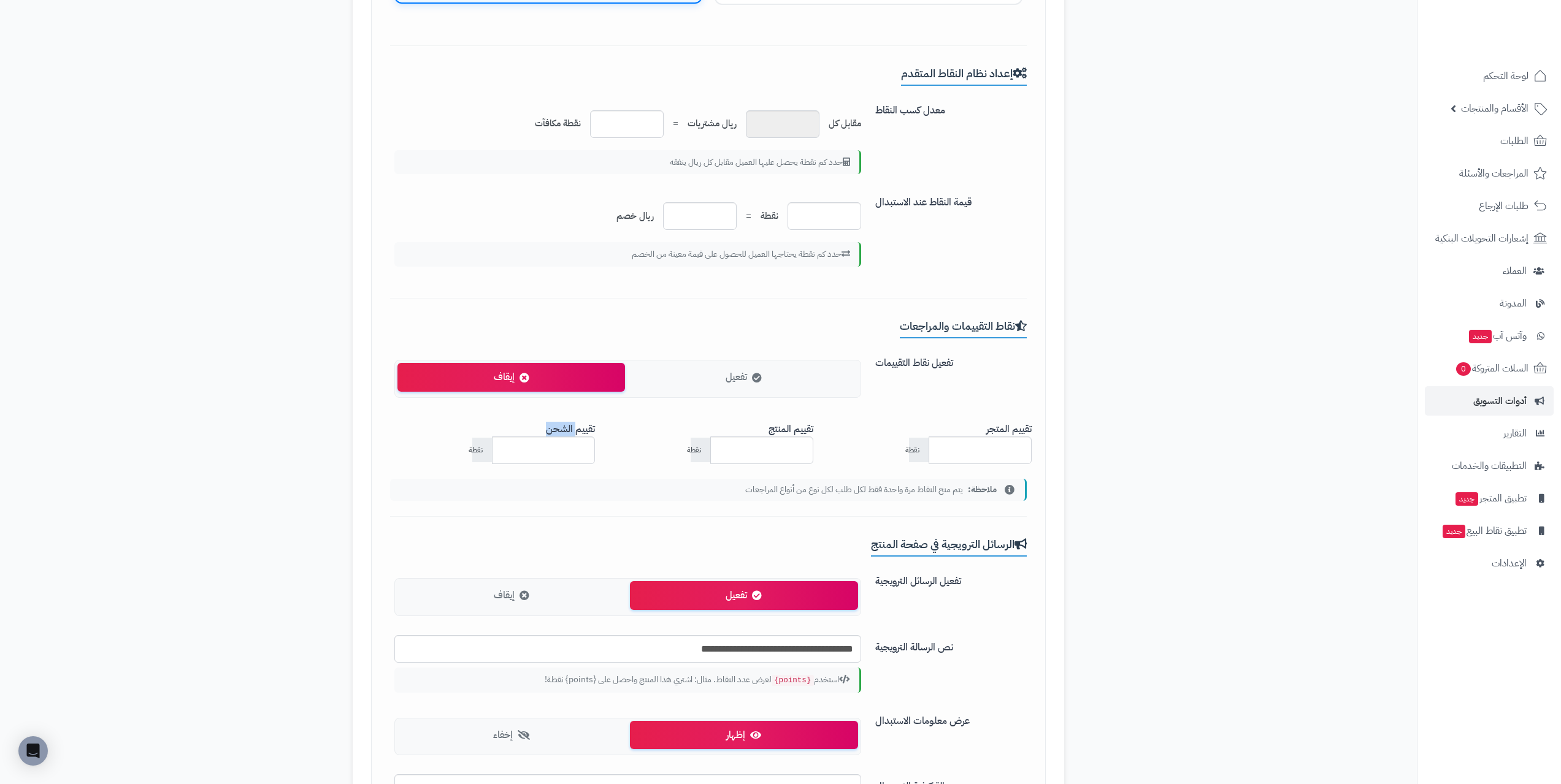
scroll to position [796, 0]
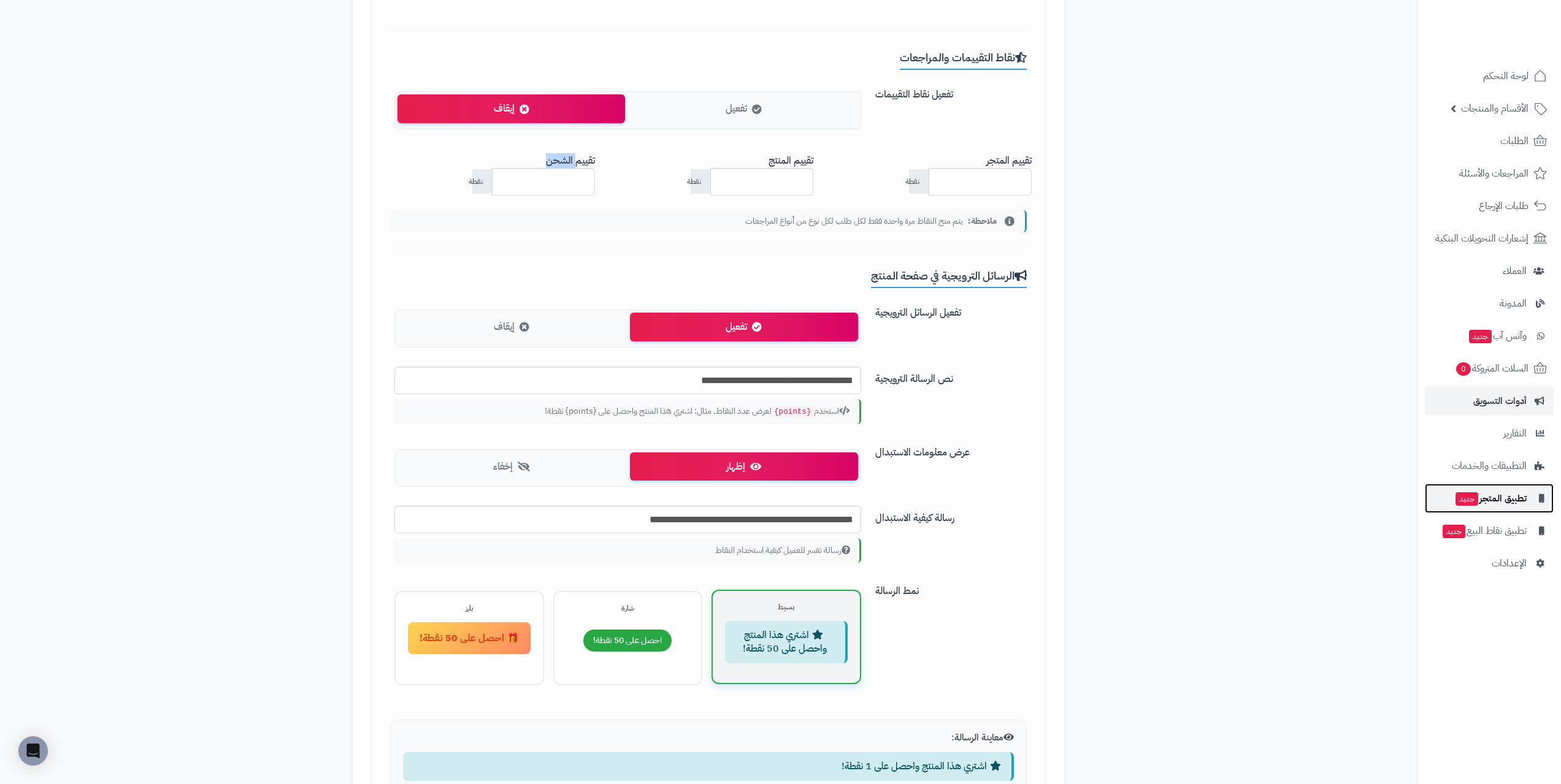
click at [1498, 497] on span "تطبيق المتجر جديد" at bounding box center [1491, 499] width 73 height 17
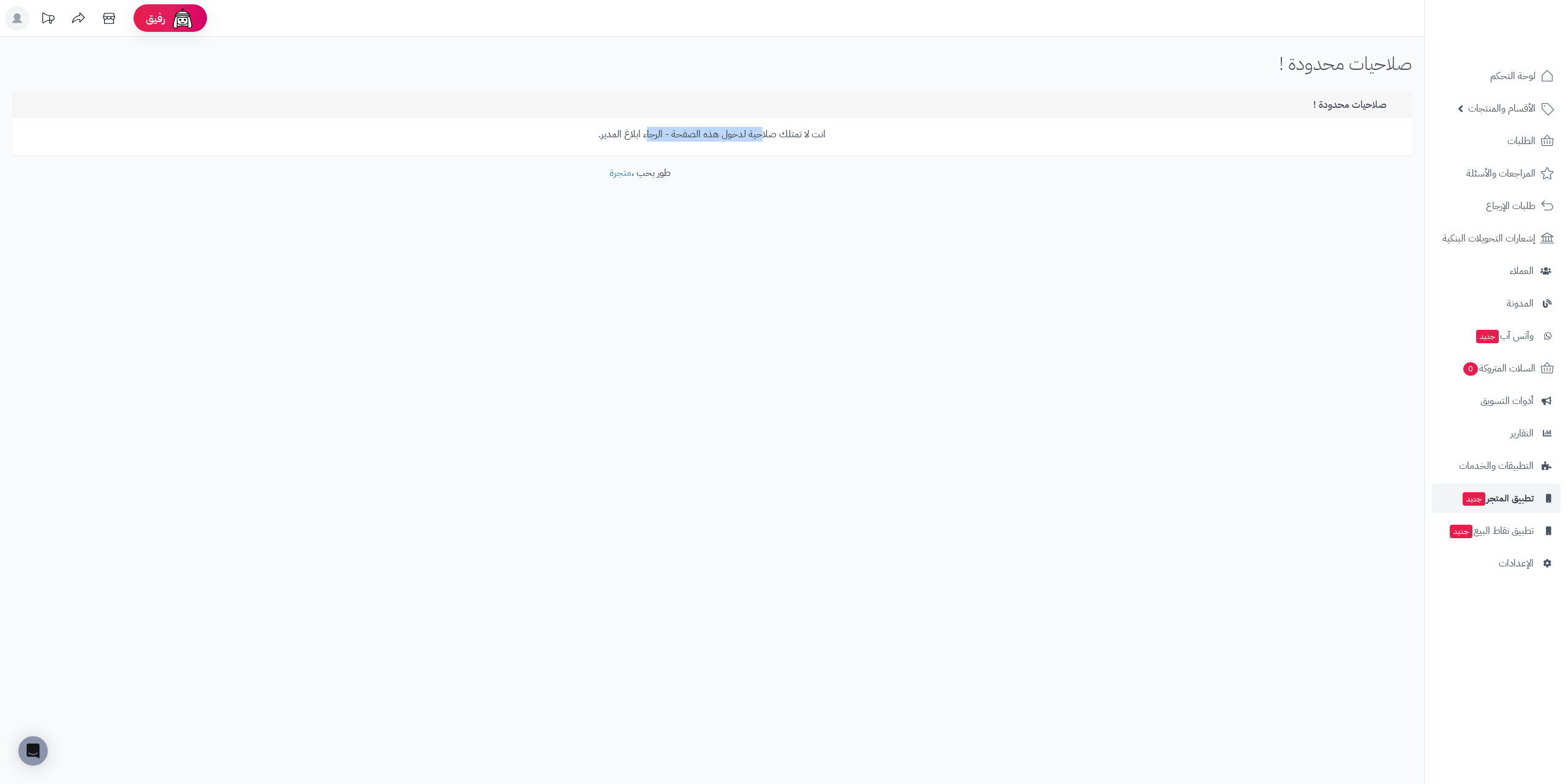
drag, startPoint x: 703, startPoint y: 142, endPoint x: 631, endPoint y: 137, distance: 72.2
click at [644, 139] on div "انت لا تمتلك صلاحية لدخول هذه الصفحة - الرجاء ابلاغ المدير." at bounding box center [712, 136] width 1400 height 37
click at [599, 141] on p "انت لا تمتلك صلاحية لدخول هذه الصفحة - الرجاء ابلاغ المدير." at bounding box center [713, 134] width 1382 height 14
drag, startPoint x: 561, startPoint y: 139, endPoint x: 746, endPoint y: 127, distance: 185.4
click at [746, 128] on p "انت لا تمتلك صلاحية لدخول هذه الصفحة - الرجاء ابلاغ المدير." at bounding box center [713, 134] width 1382 height 14
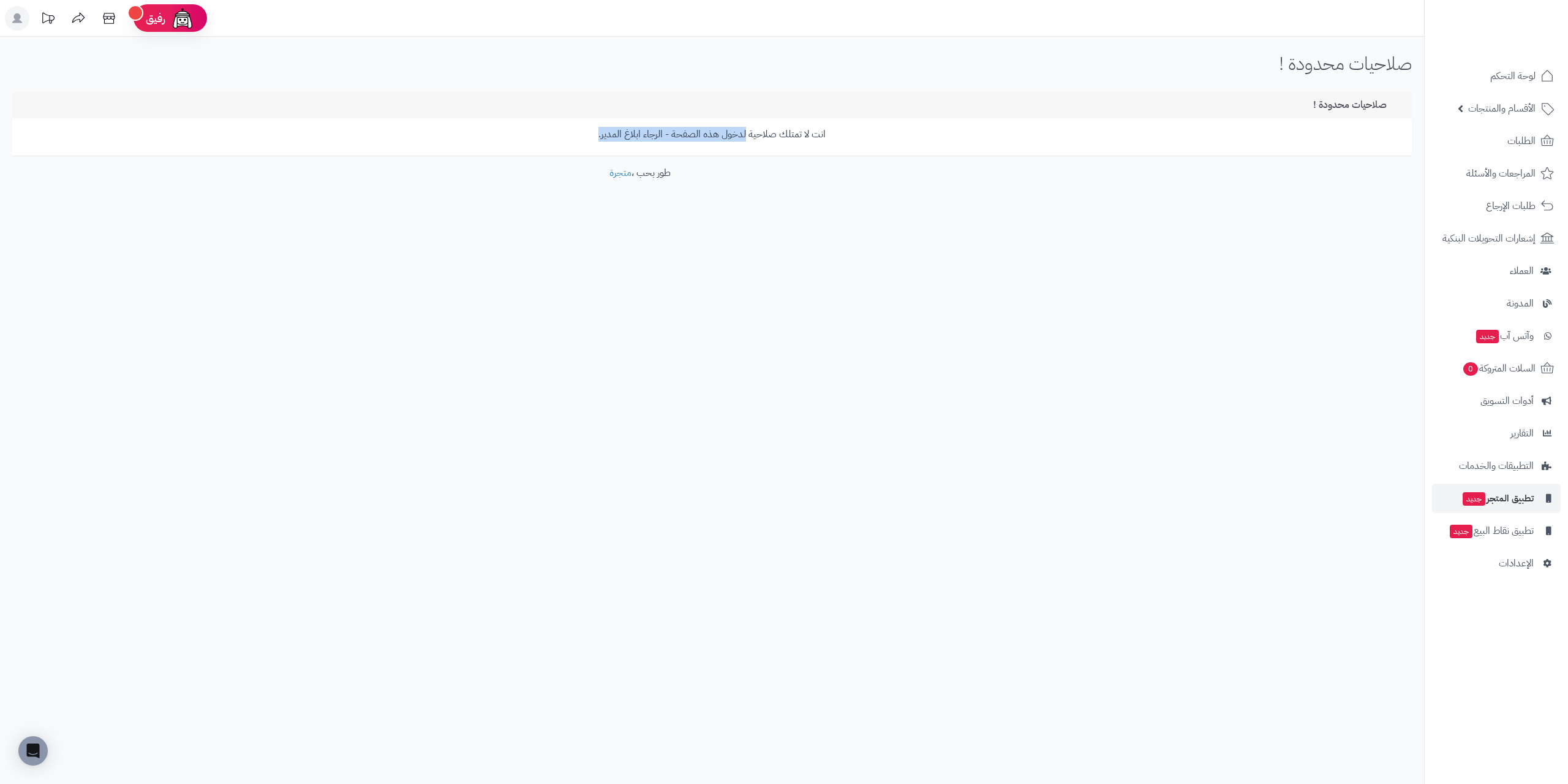
click at [746, 128] on p "انت لا تمتلك صلاحية لدخول هذه الصفحة - الرجاء ابلاغ المدير." at bounding box center [713, 134] width 1382 height 14
click at [1495, 522] on span "تطبيق نقاط البيع جديد" at bounding box center [1491, 531] width 85 height 17
click at [1490, 522] on span "تطبيق نقاط البيع جديد" at bounding box center [1491, 531] width 85 height 17
click at [873, 370] on div "رفيق ! الطلبات معالجة مكتمل إرجاع المنتجات العملاء المتواجدون الان 0 عملاء منتظ…" at bounding box center [784, 392] width 1568 height 784
click at [1484, 503] on span "جديد" at bounding box center [1474, 499] width 22 height 14
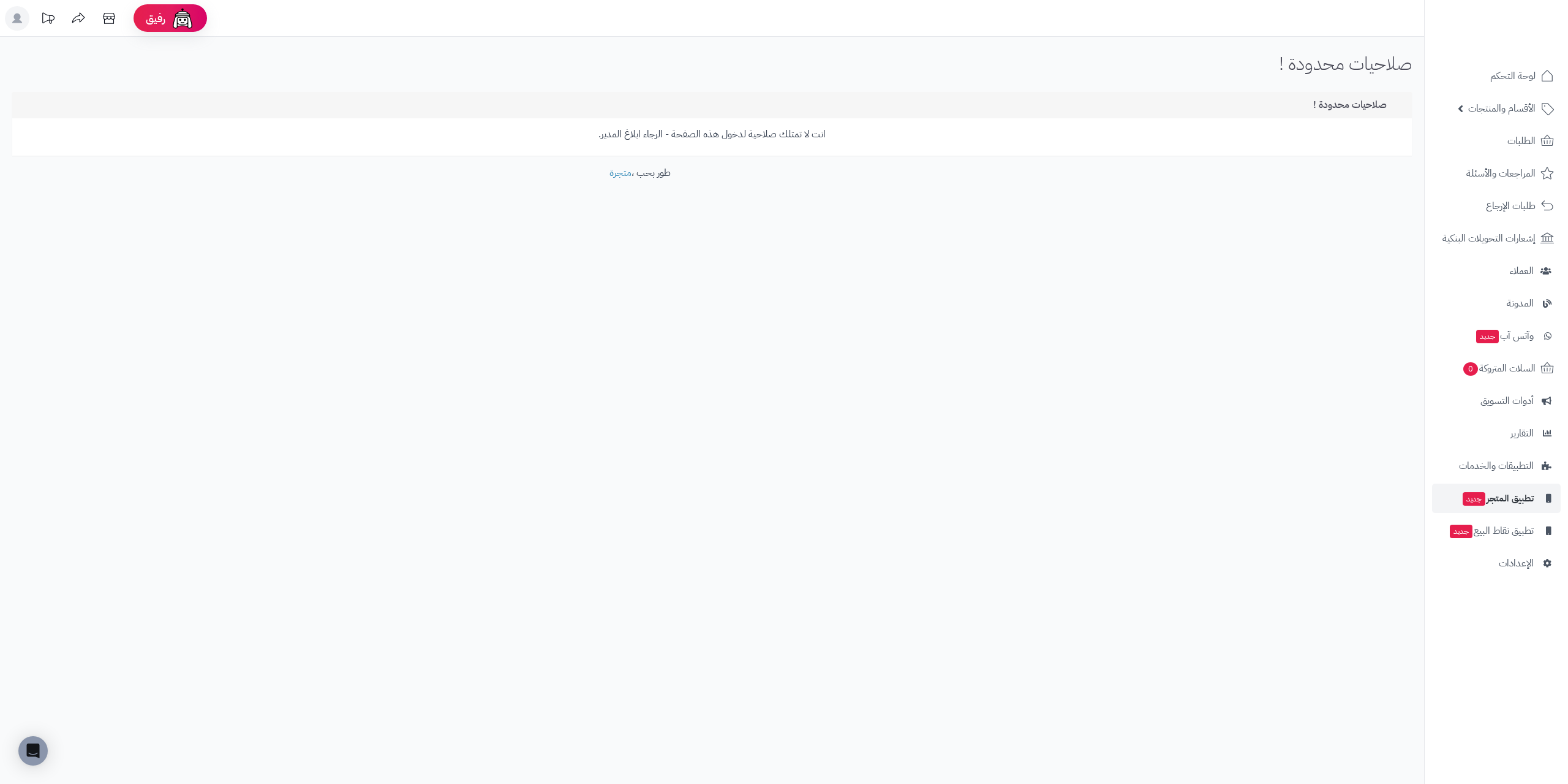
click at [1496, 469] on span "التطبيقات والخدمات" at bounding box center [1496, 466] width 75 height 17
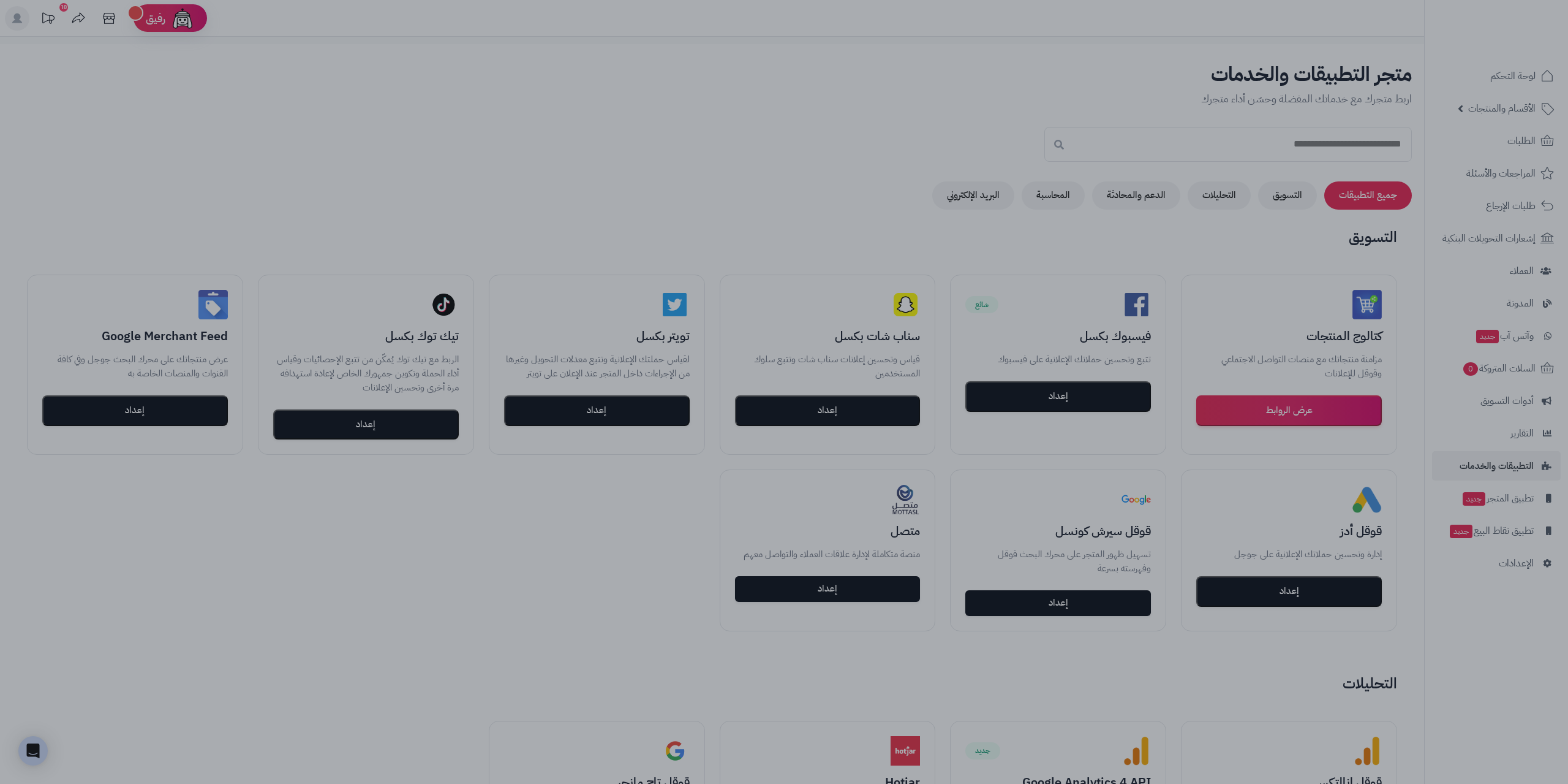
click at [757, 205] on div at bounding box center [784, 392] width 1568 height 784
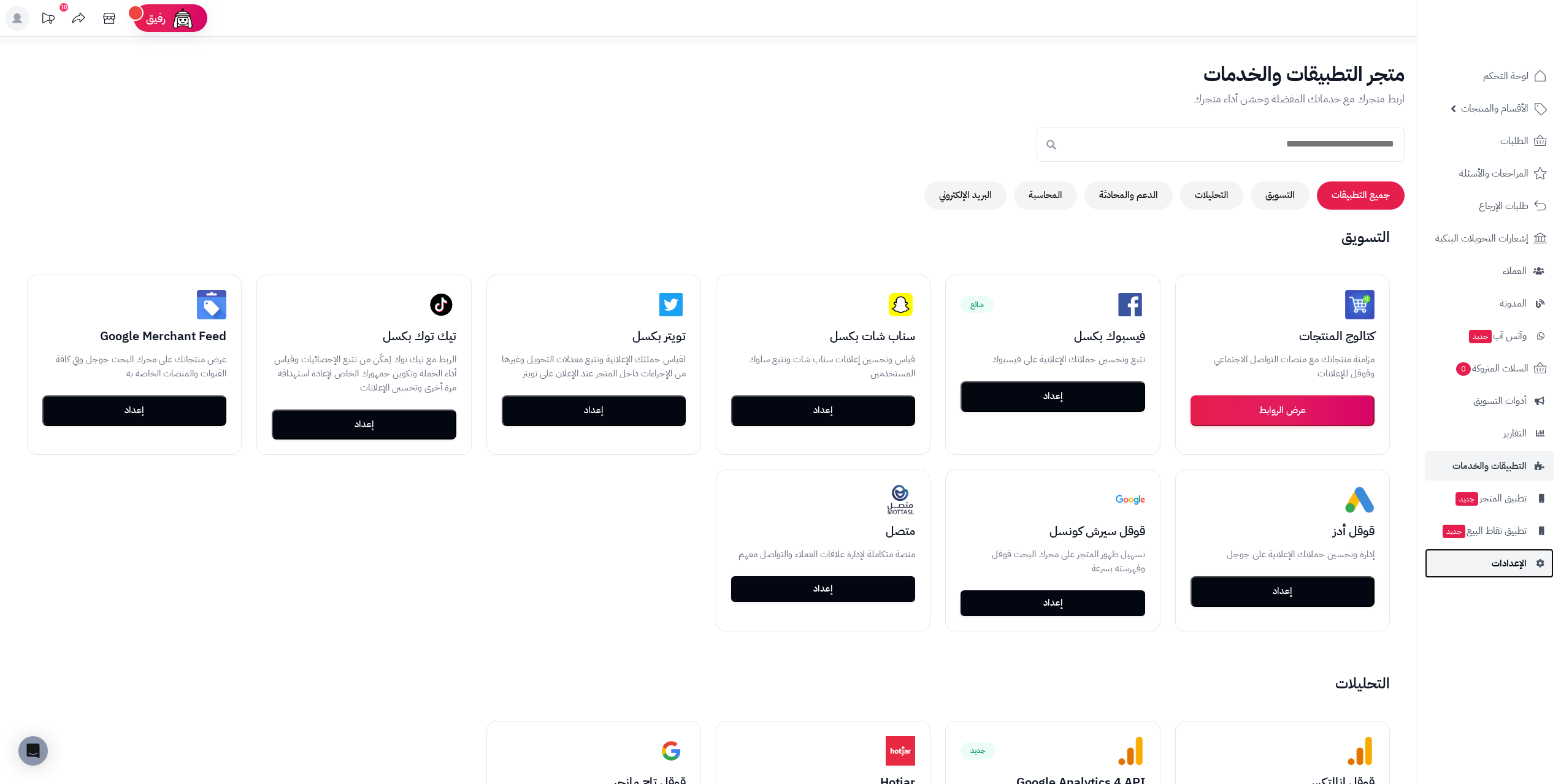
click at [1492, 560] on span "الإعدادات" at bounding box center [1509, 563] width 35 height 17
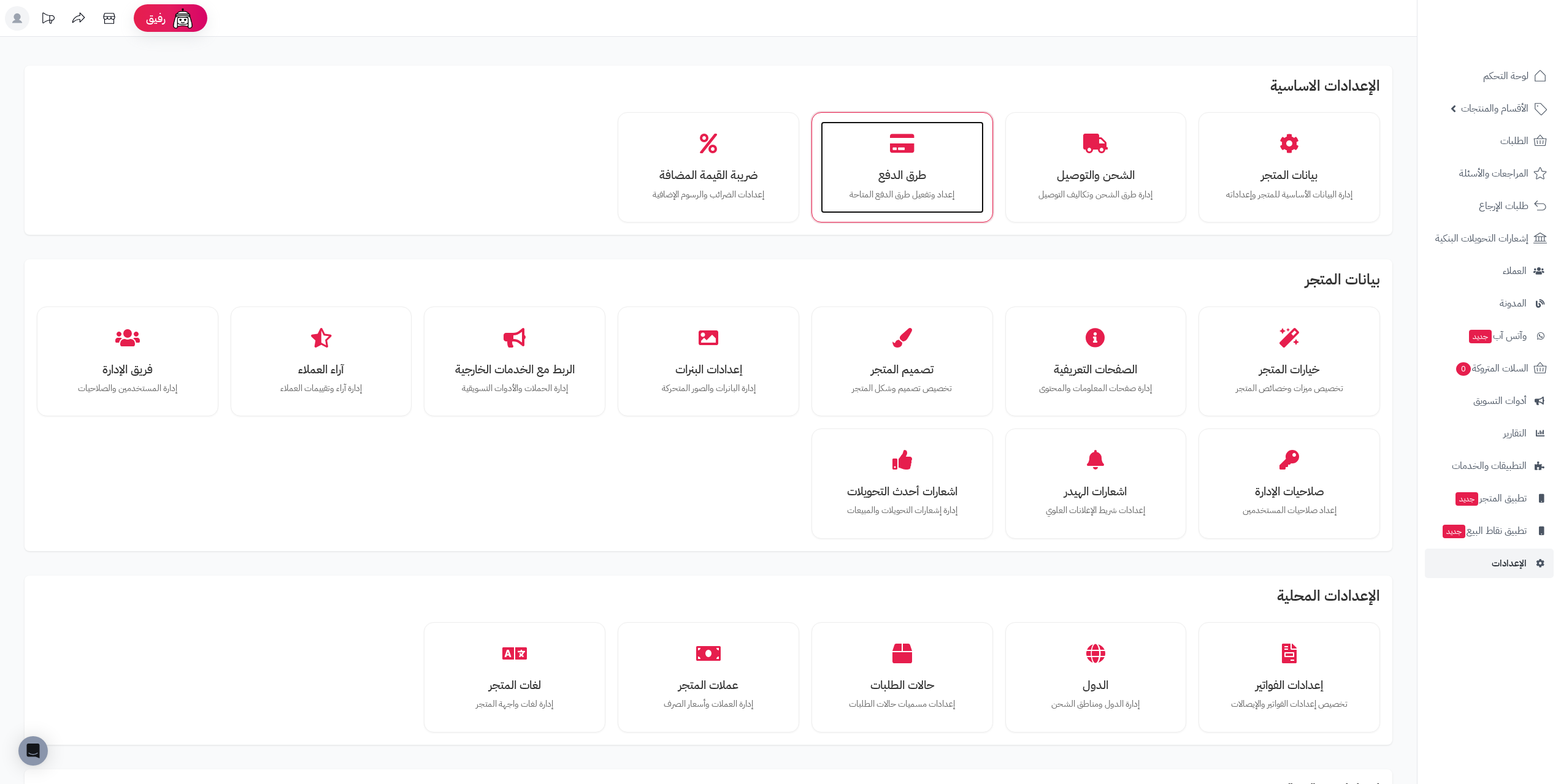
click at [861, 167] on div "طرق الدفع إعداد وتفعيل طرق الدفع المتاحة" at bounding box center [902, 167] width 163 height 92
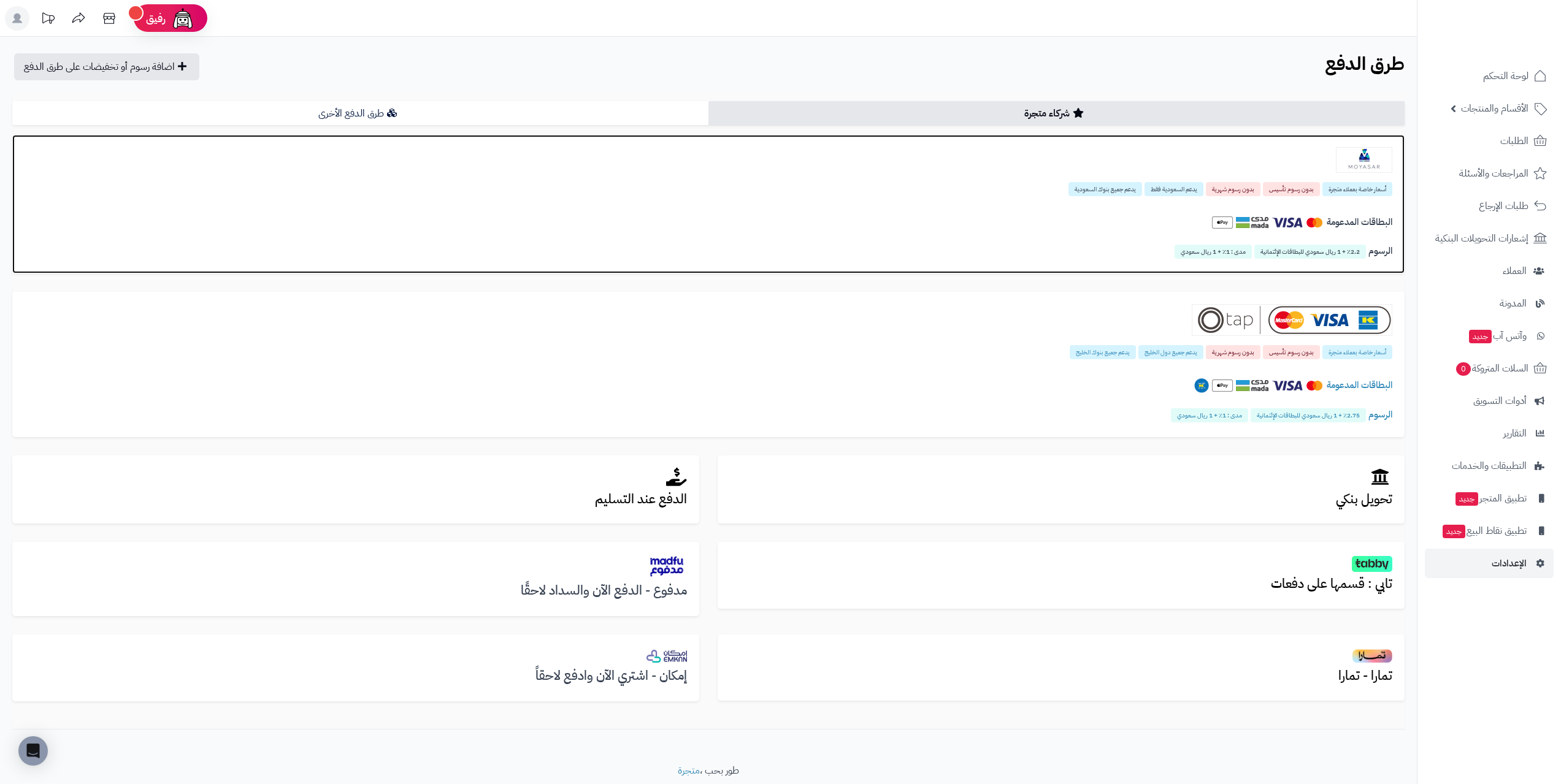
click at [1066, 195] on div "أسعار خاصة بعملاء متجرة بدون رسوم تأسيس بدون رسوم شهرية يدعم ال[DEMOGRAPHIC_DAT…" at bounding box center [708, 188] width 1368 height 14
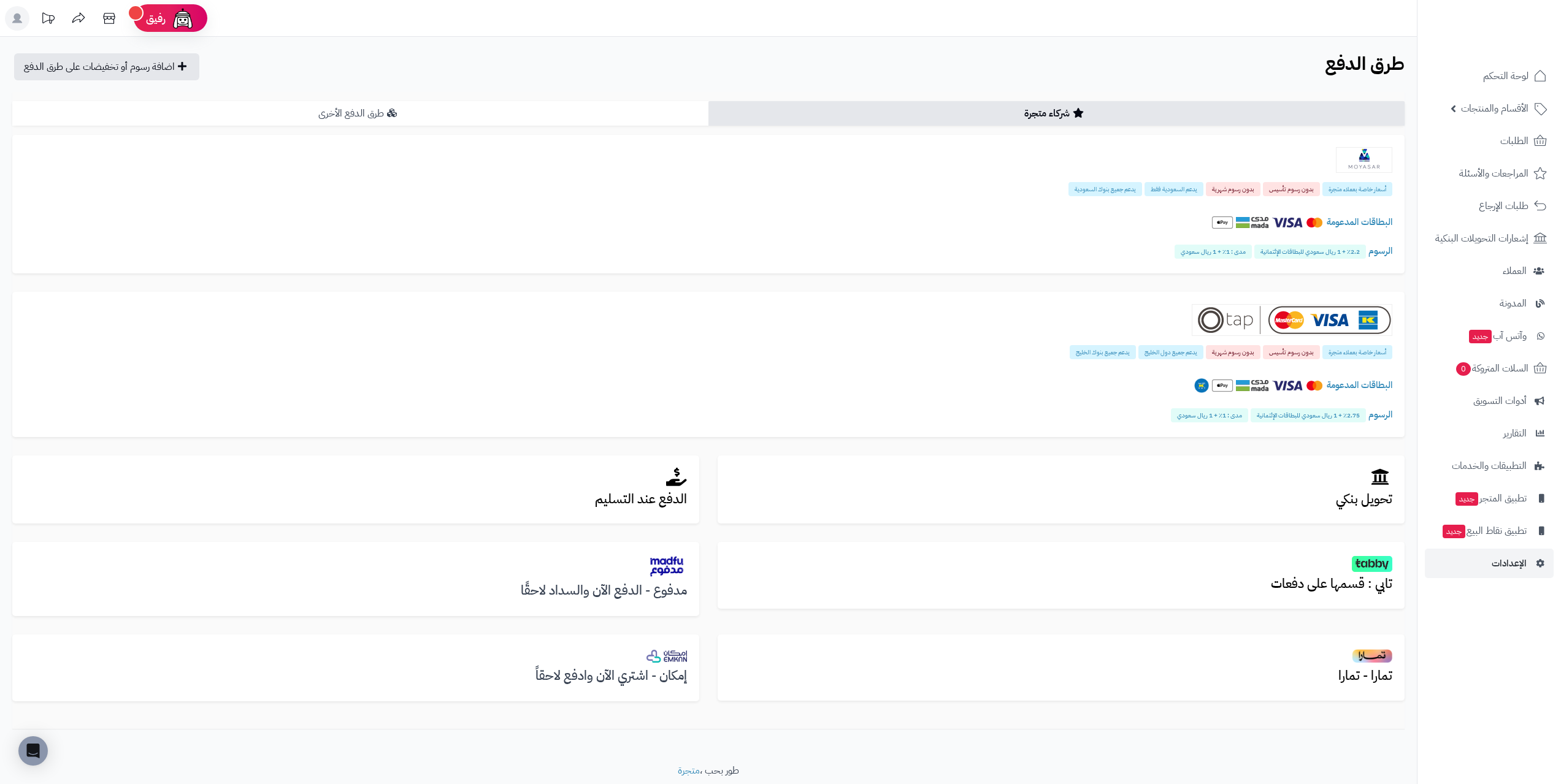
click at [426, 109] on link "طرق الدفع الأخرى" at bounding box center [360, 113] width 696 height 25
